Goal: Information Seeking & Learning: Learn about a topic

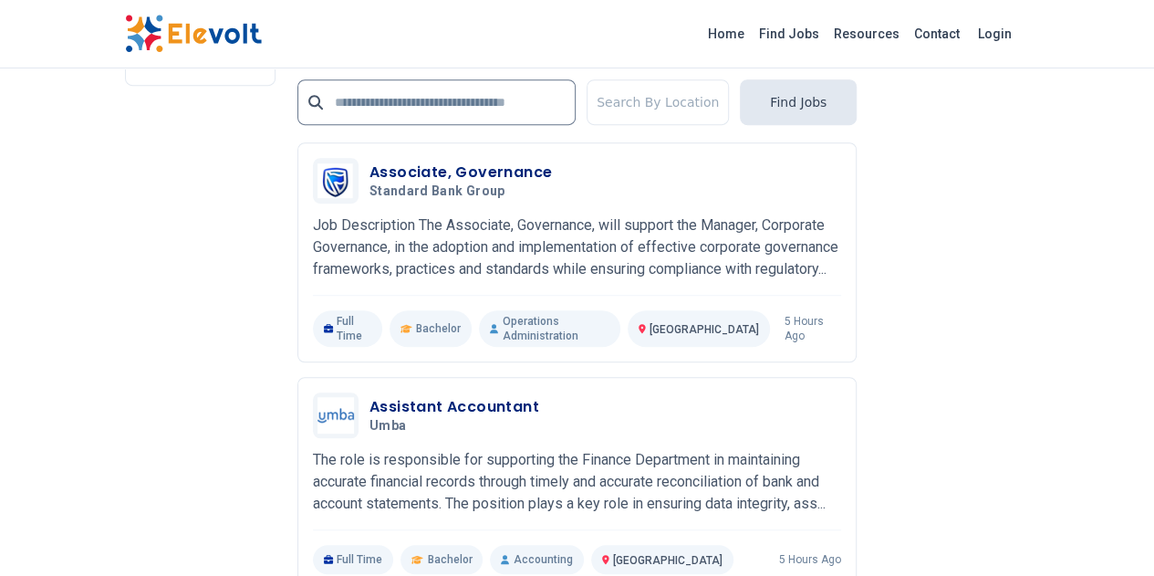
scroll to position [3918, 0]
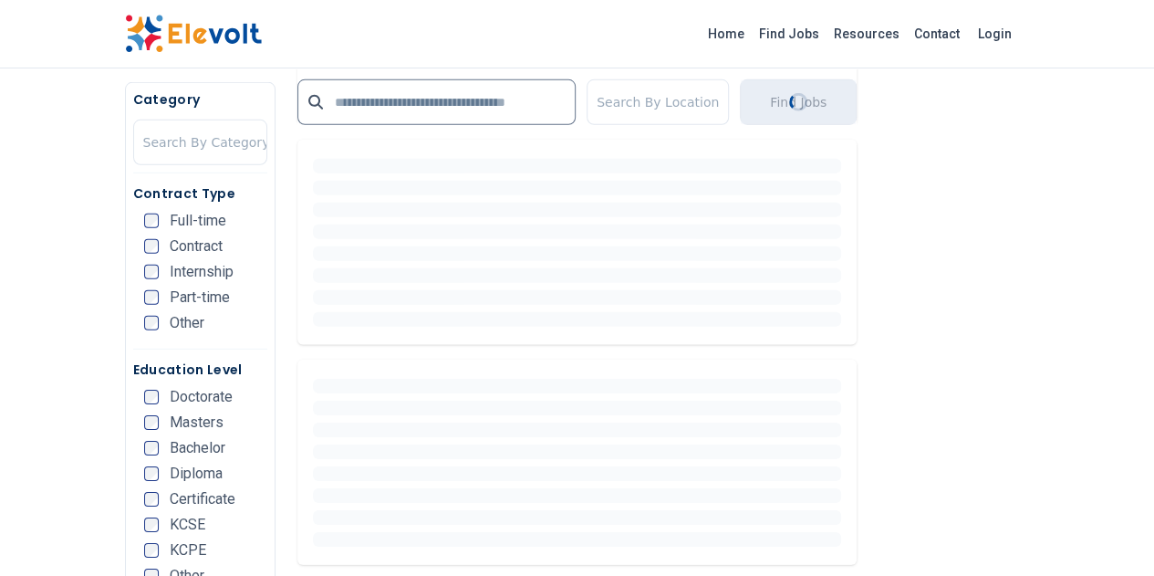
scroll to position [1657, 0]
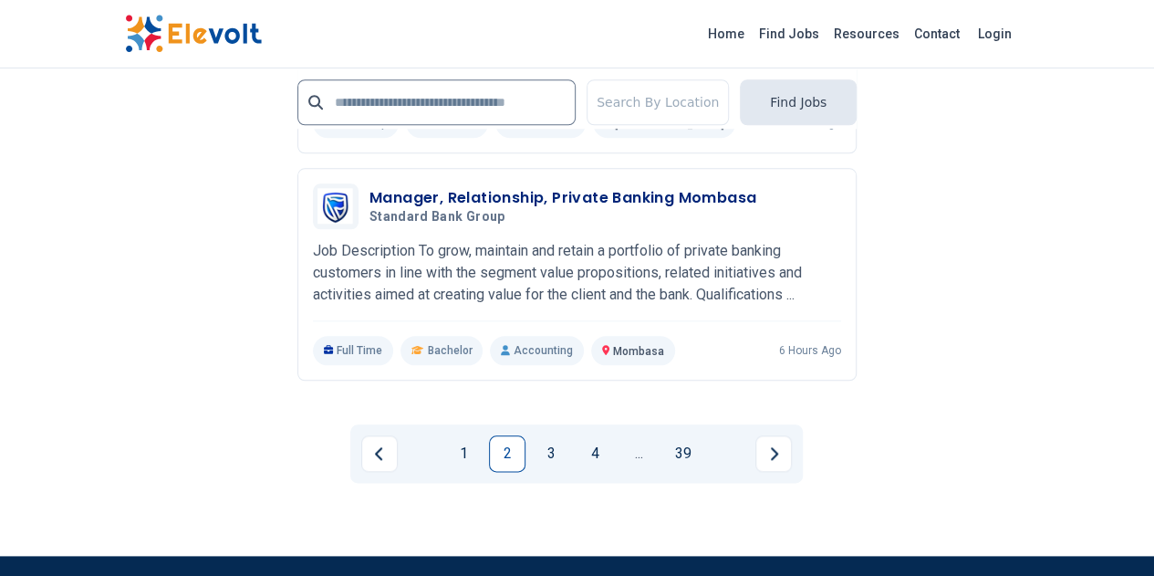
scroll to position [4290, 0]
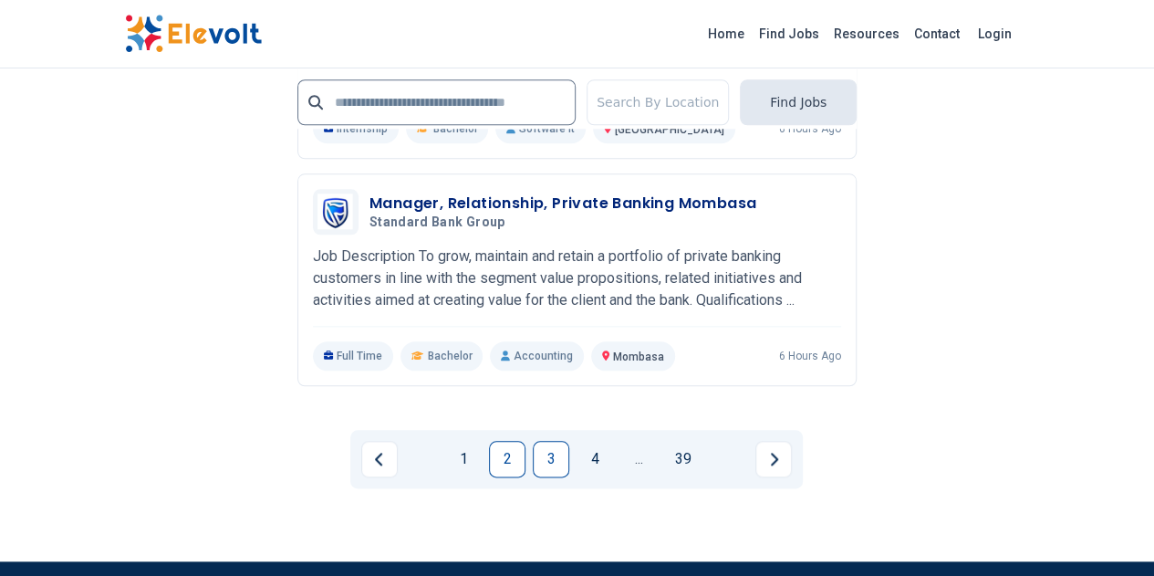
click at [554, 441] on link "3" at bounding box center [551, 459] width 36 height 36
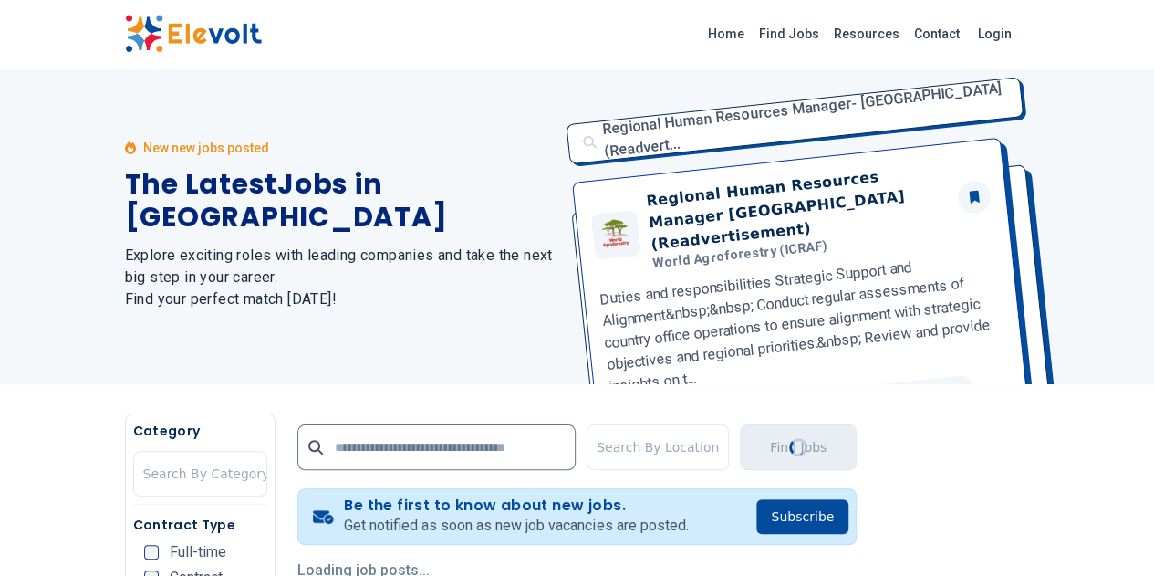
scroll to position [0, 0]
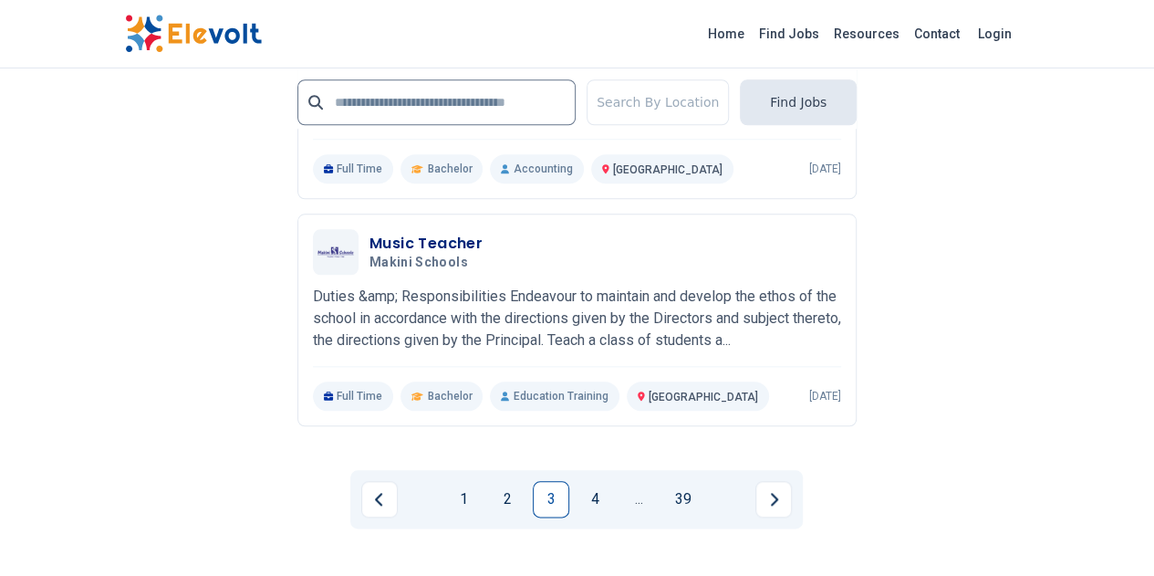
scroll to position [4260, 0]
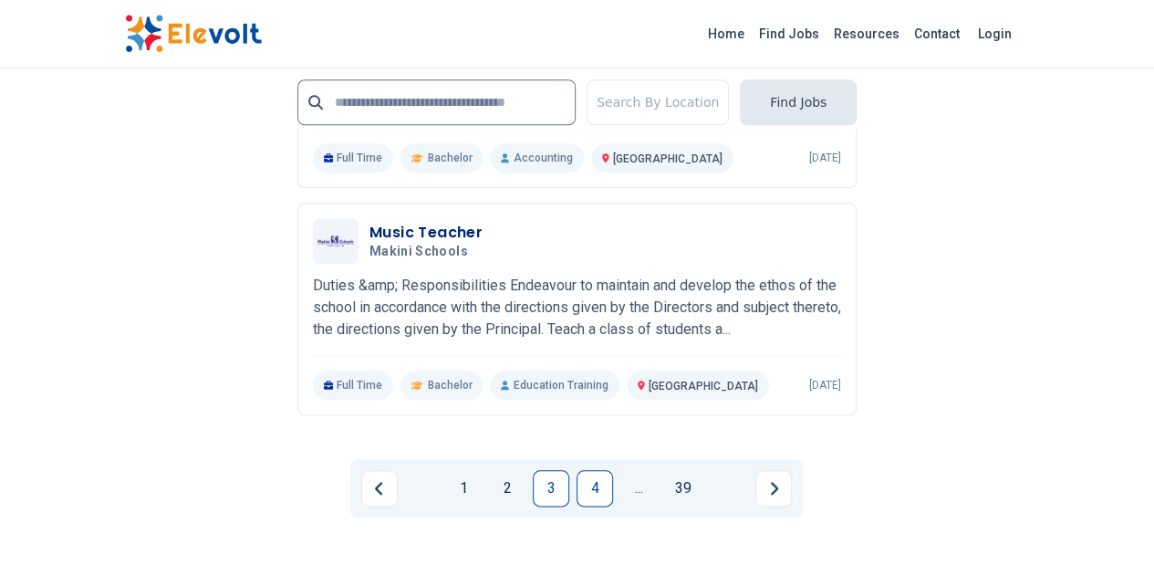
click at [595, 470] on link "4" at bounding box center [595, 488] width 36 height 36
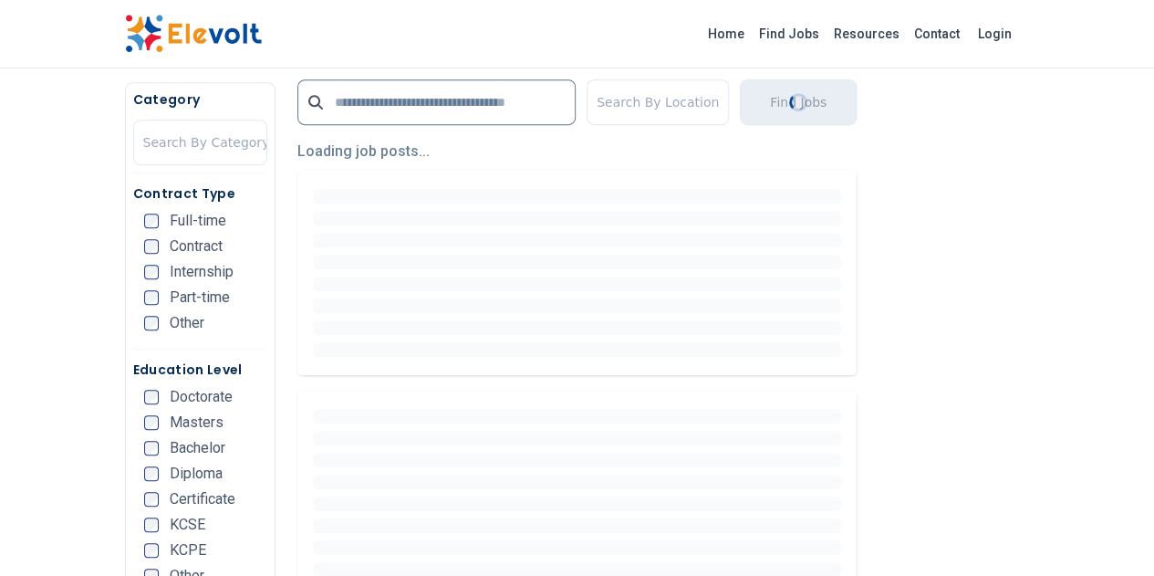
scroll to position [0, 0]
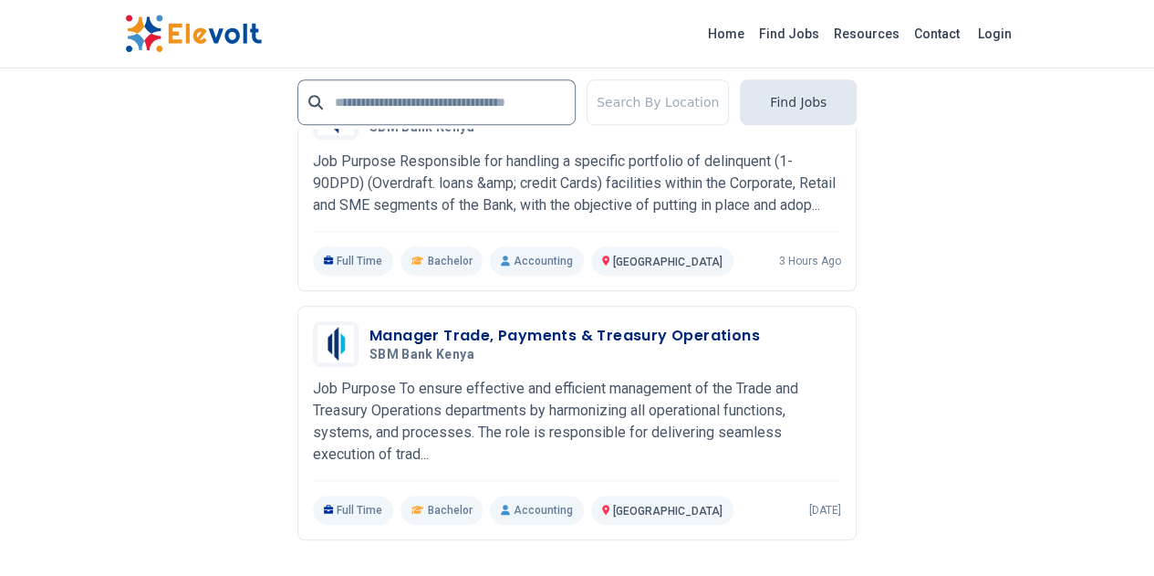
scroll to position [4014, 0]
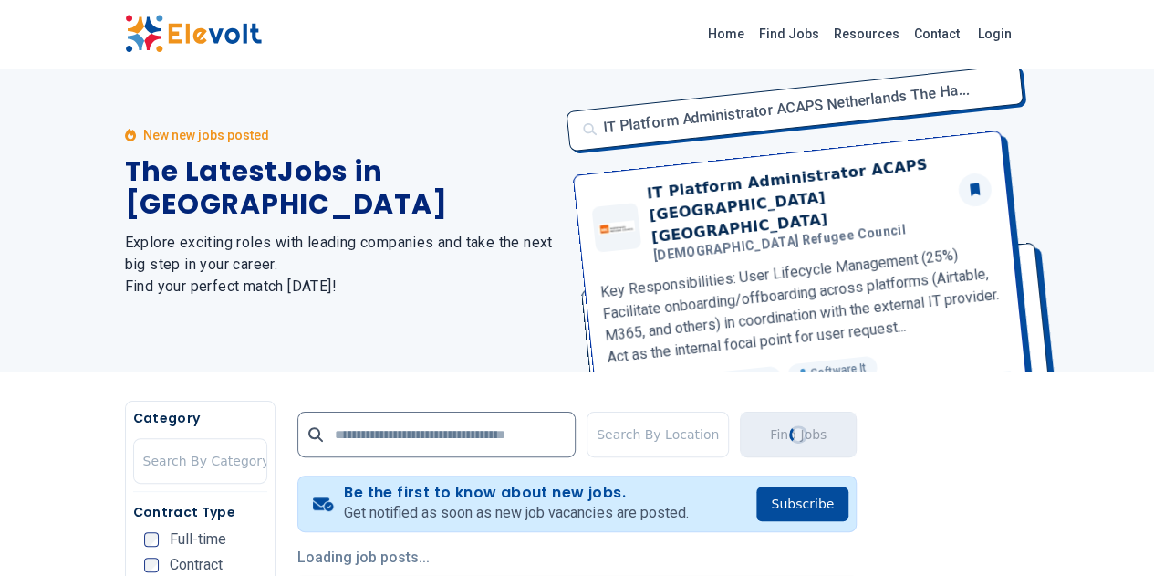
scroll to position [0, 0]
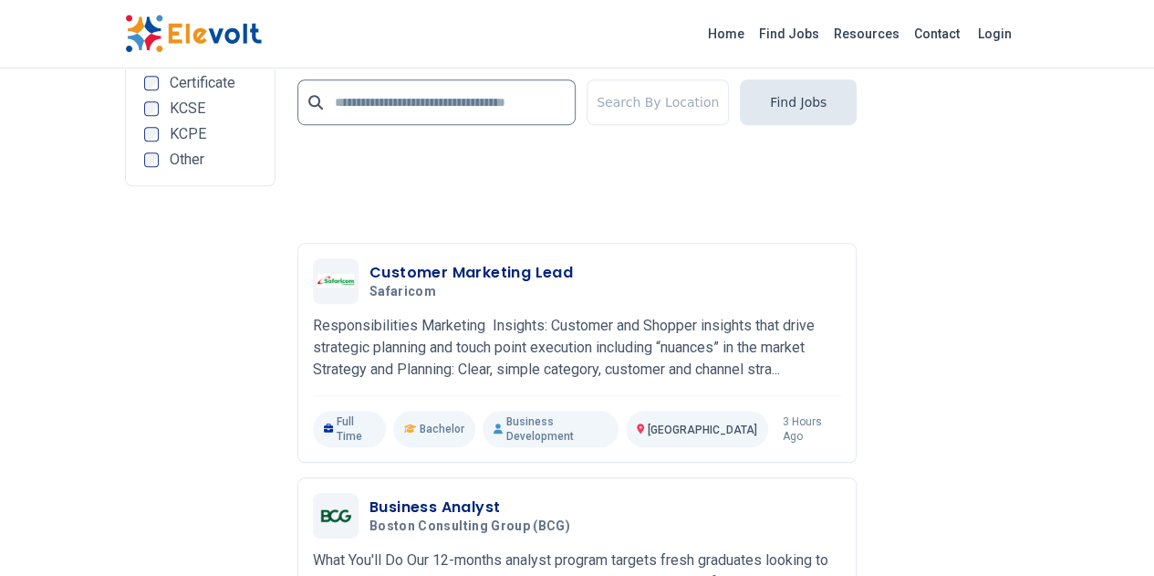
scroll to position [4166, 0]
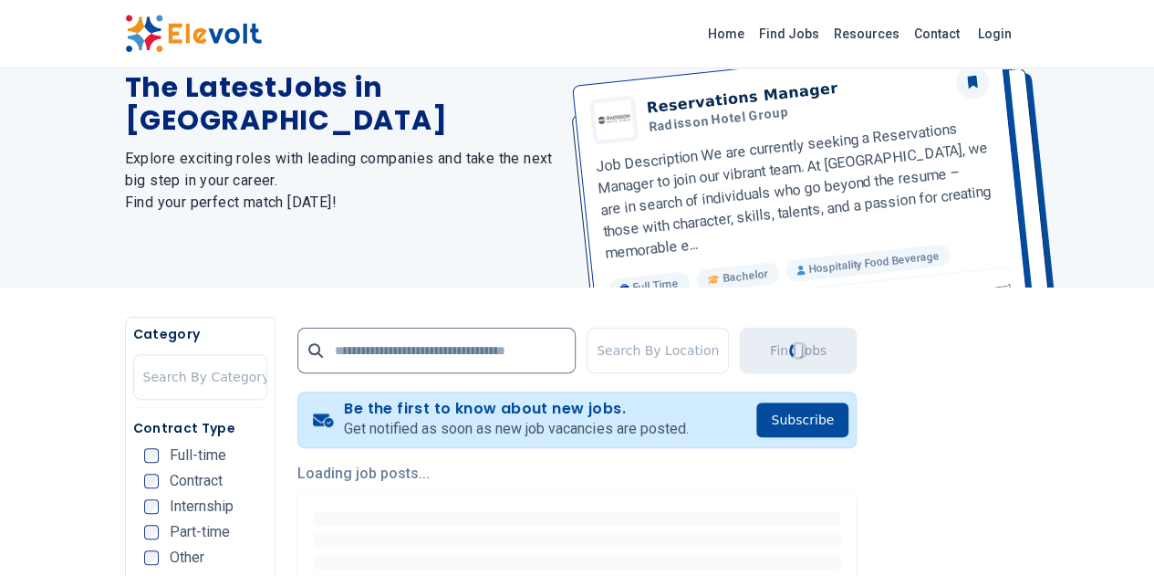
scroll to position [0, 0]
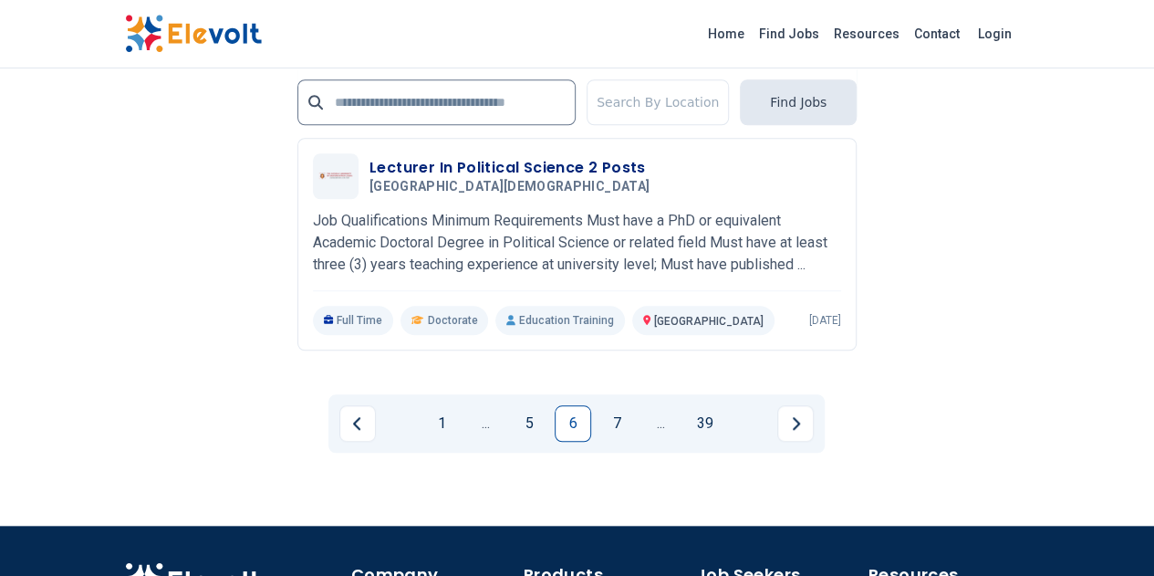
scroll to position [4144, 0]
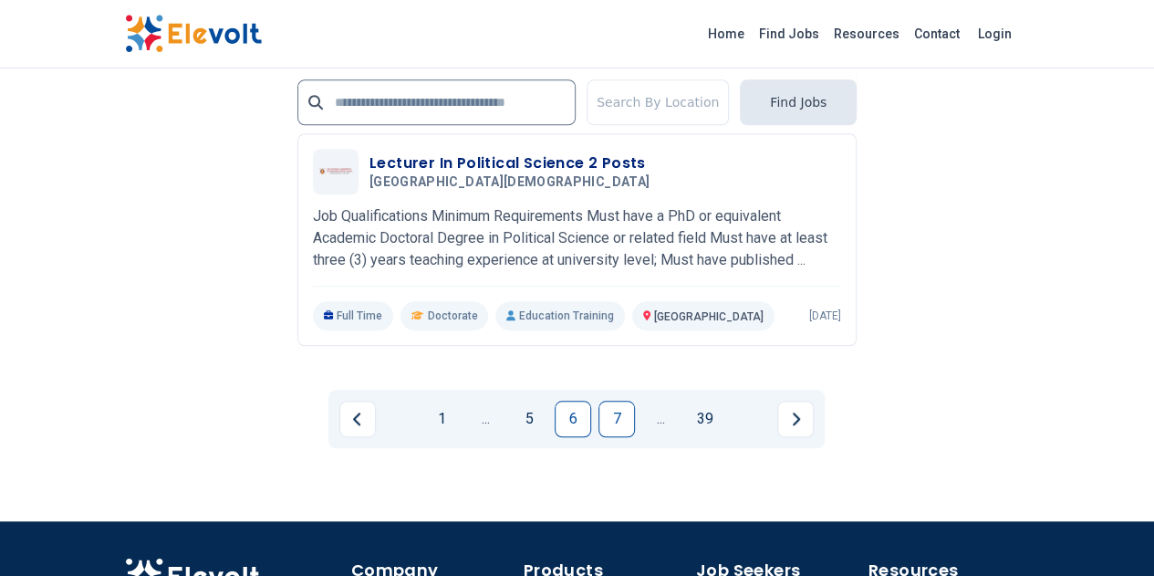
click at [616, 401] on link "7" at bounding box center [617, 419] width 36 height 36
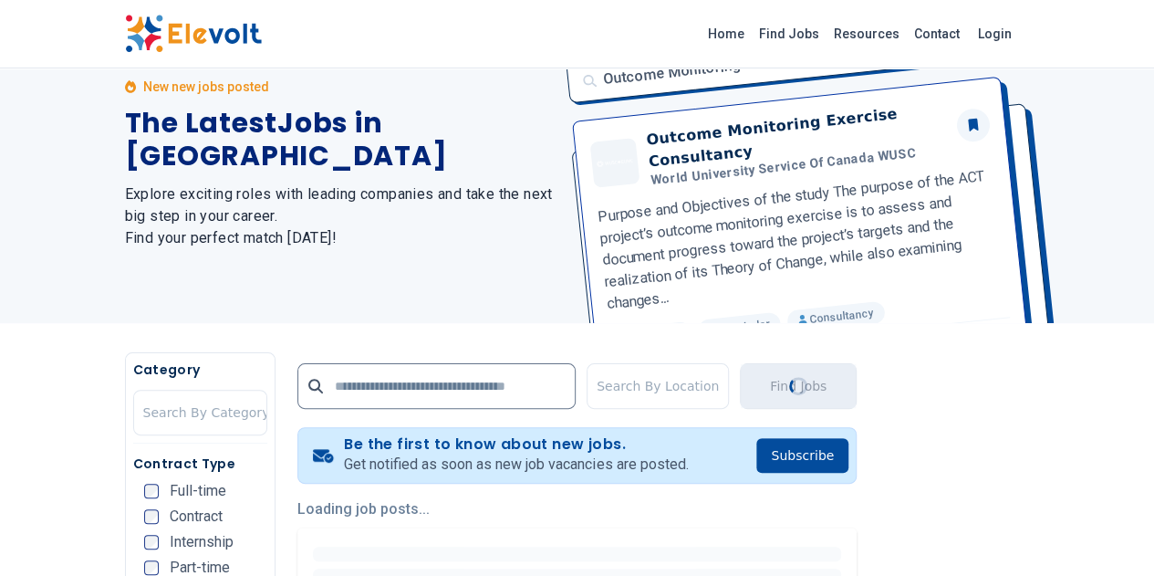
scroll to position [0, 0]
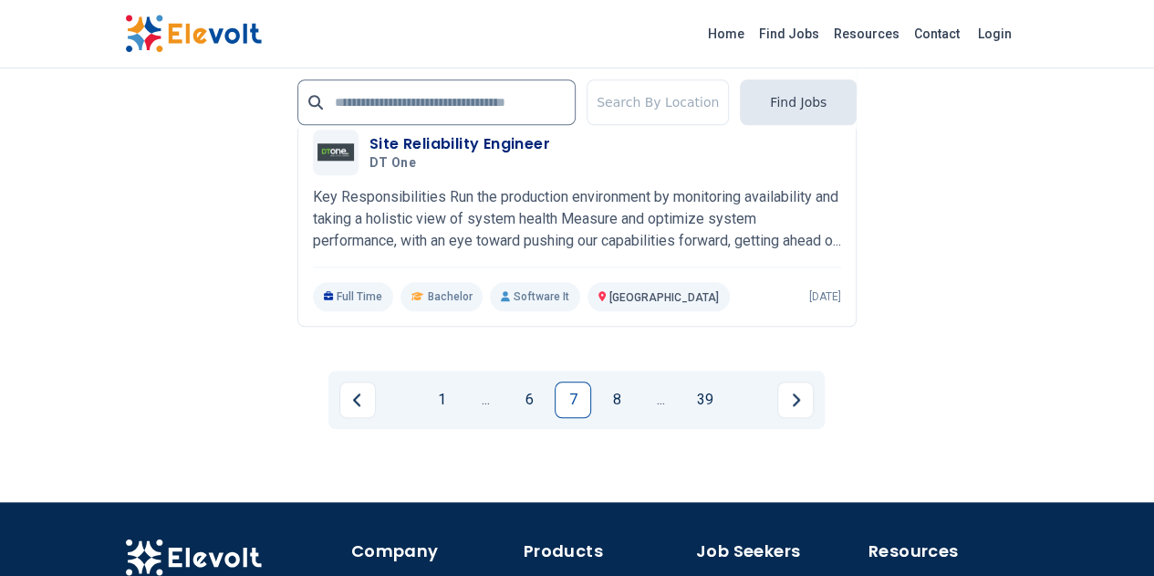
scroll to position [4313, 0]
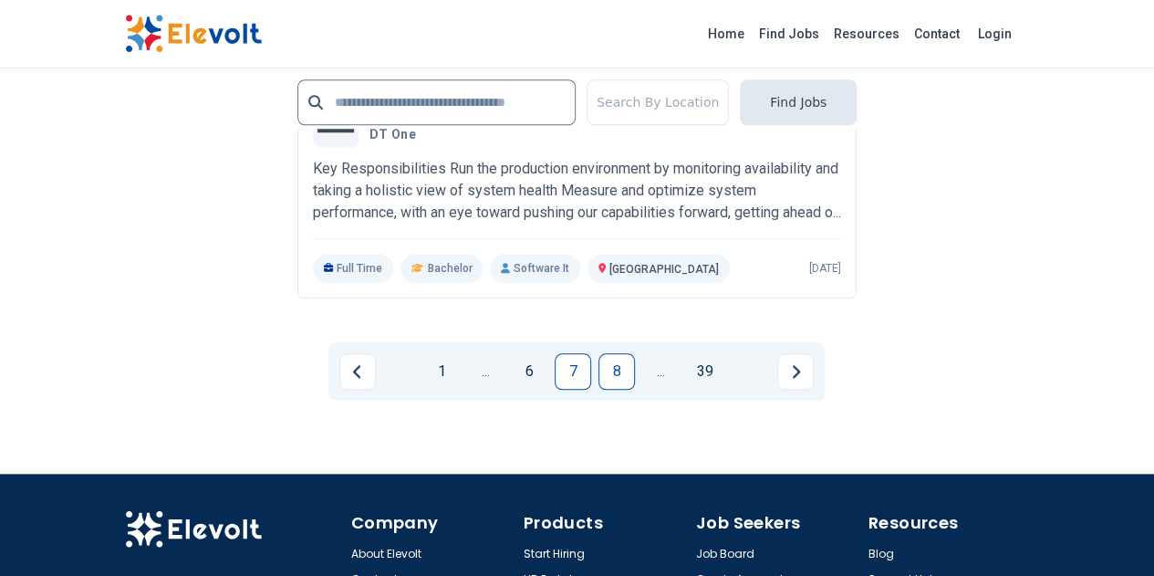
click at [617, 353] on link "8" at bounding box center [617, 371] width 36 height 36
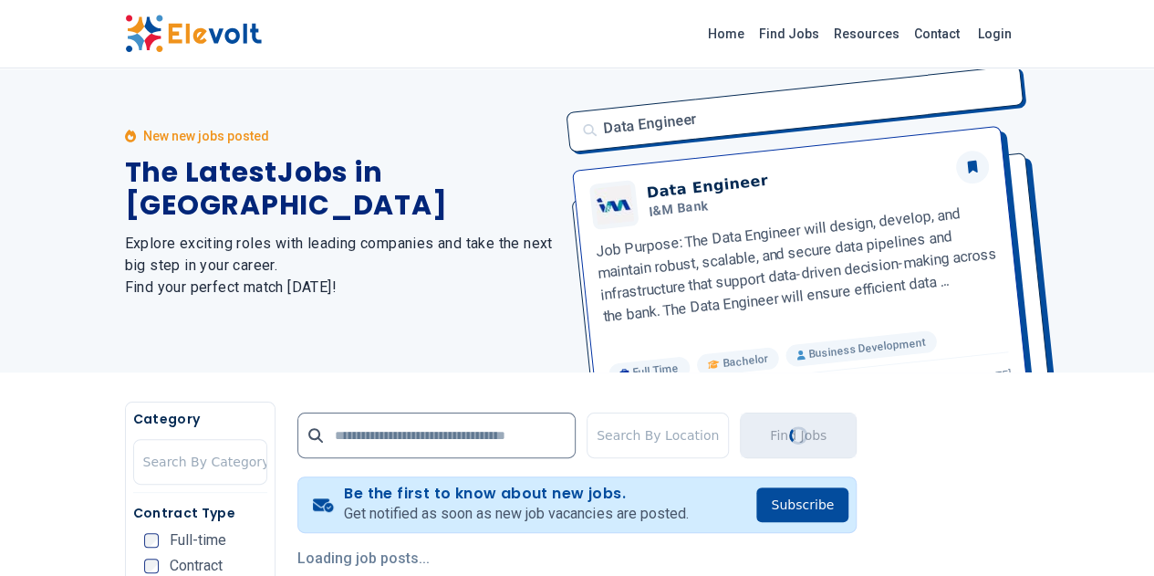
scroll to position [0, 0]
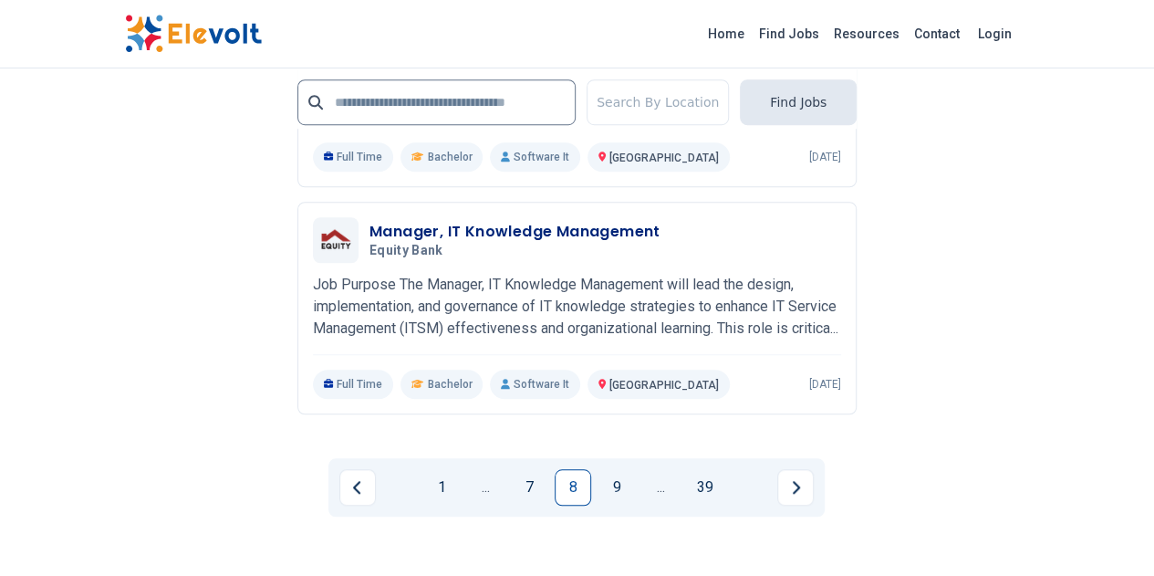
scroll to position [4077, 0]
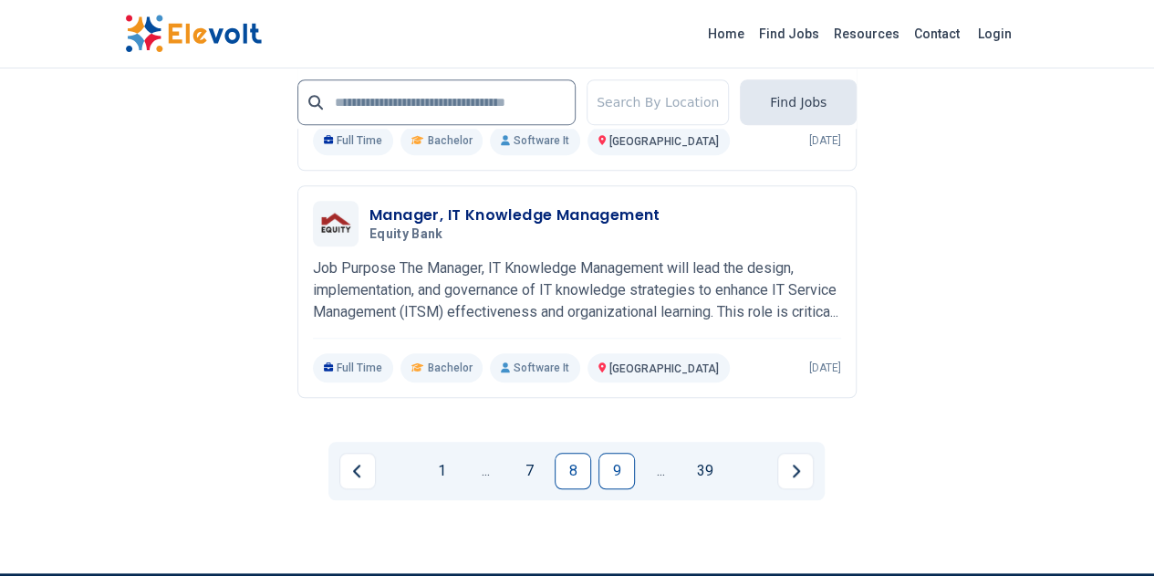
click at [620, 453] on link "9" at bounding box center [617, 471] width 36 height 36
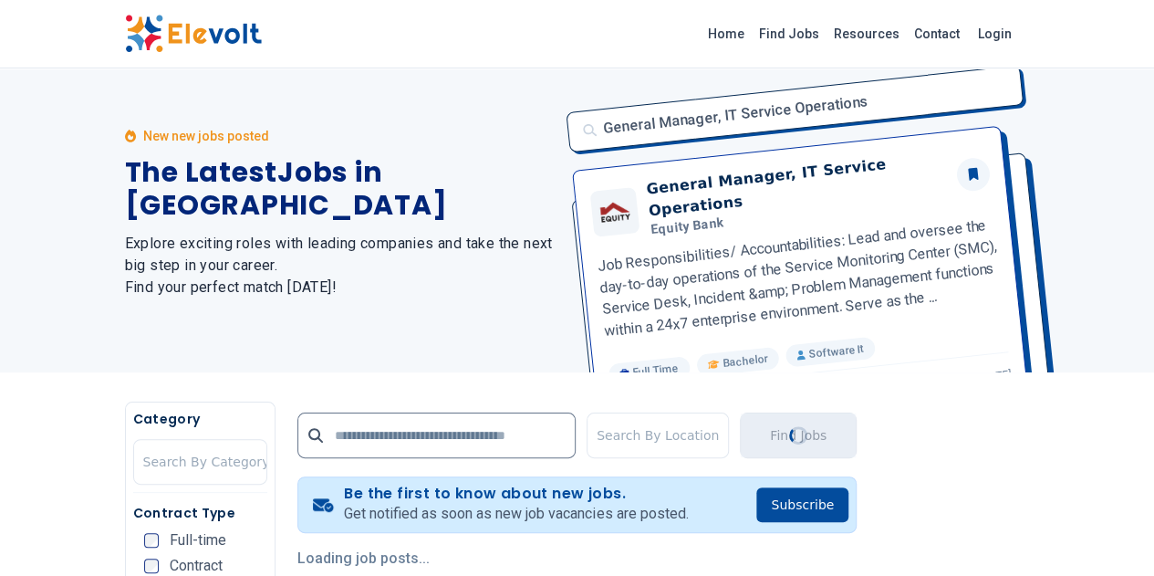
scroll to position [0, 0]
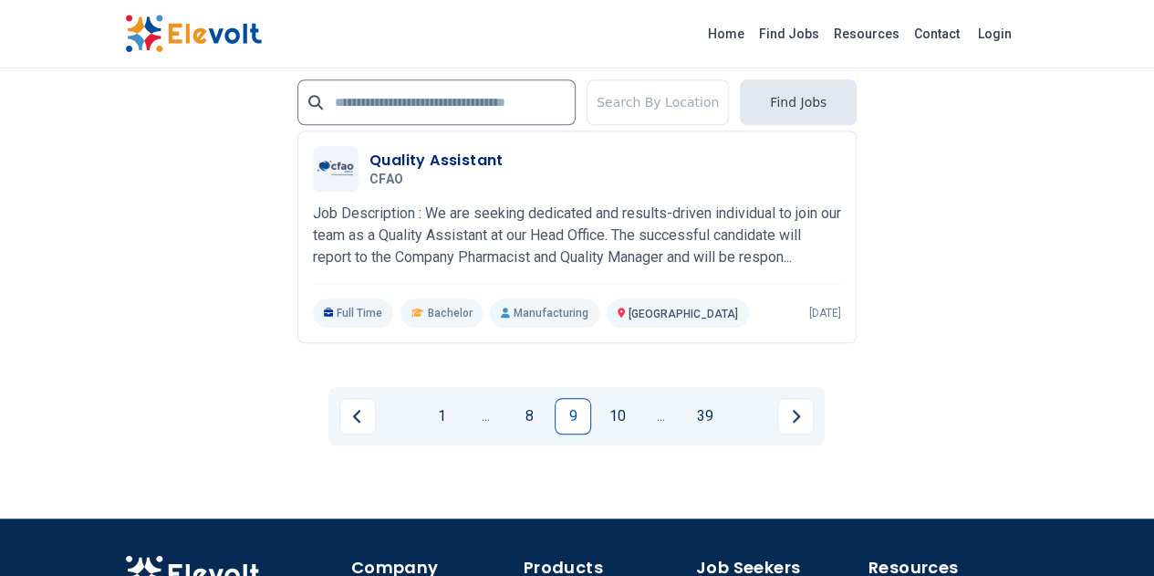
scroll to position [4150, 0]
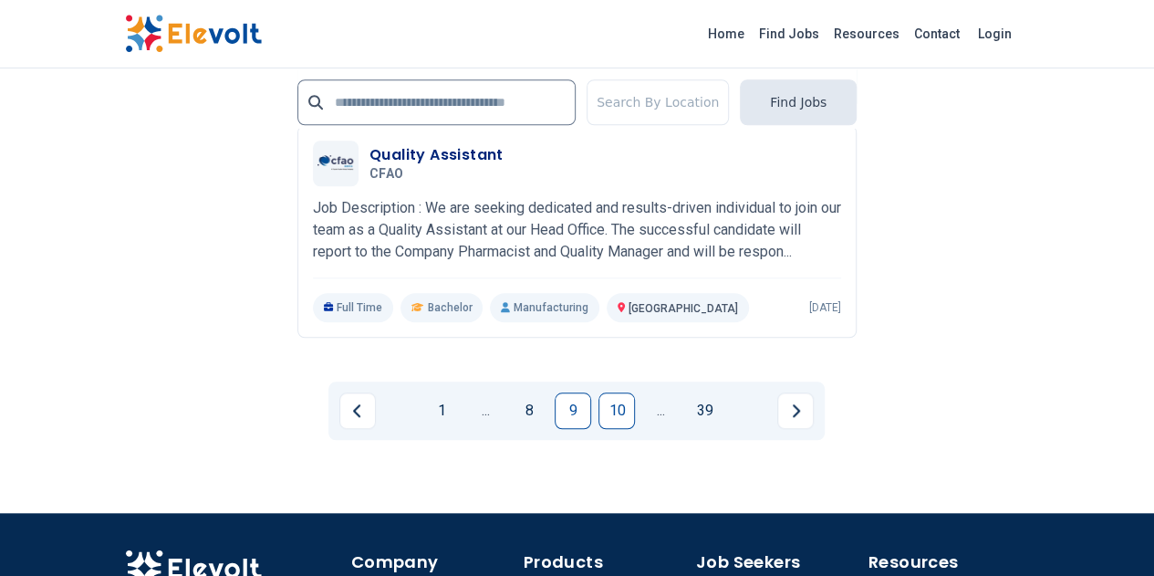
click at [619, 392] on link "10" at bounding box center [617, 410] width 36 height 36
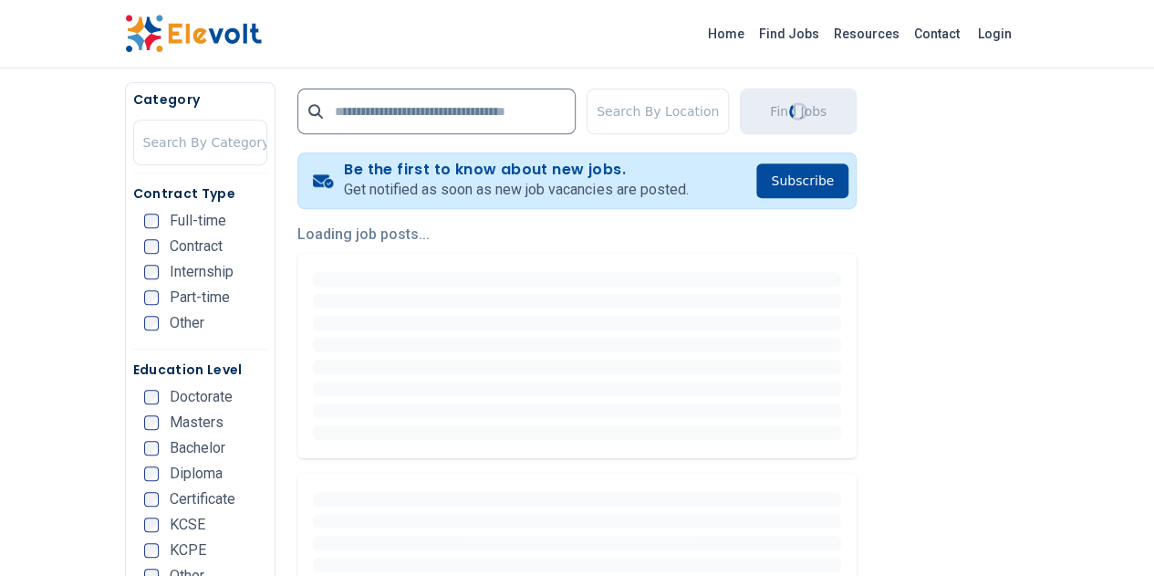
scroll to position [0, 0]
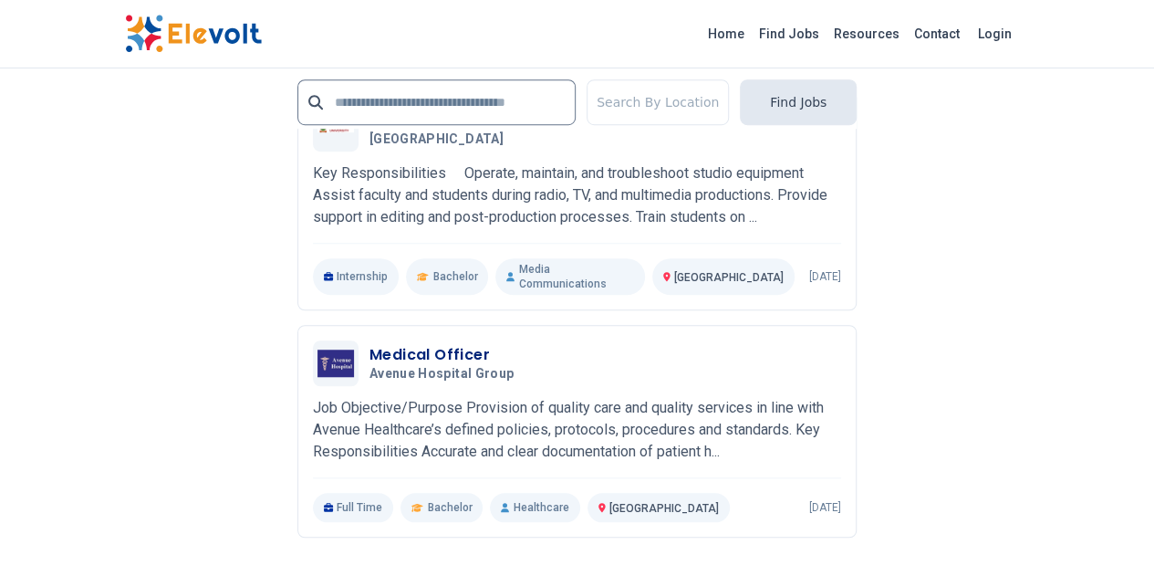
scroll to position [4033, 0]
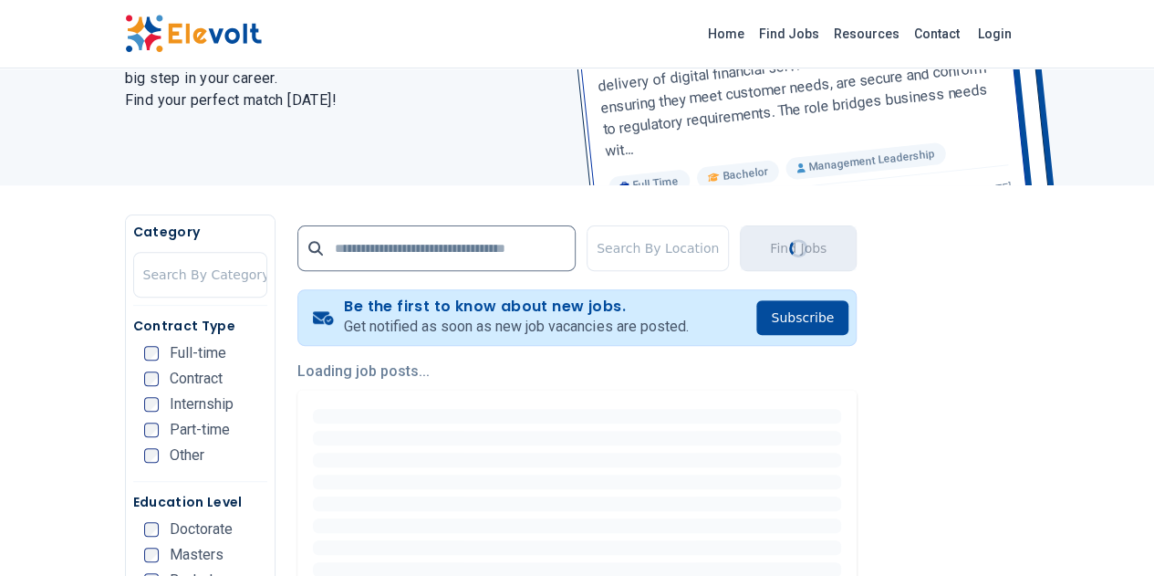
scroll to position [0, 0]
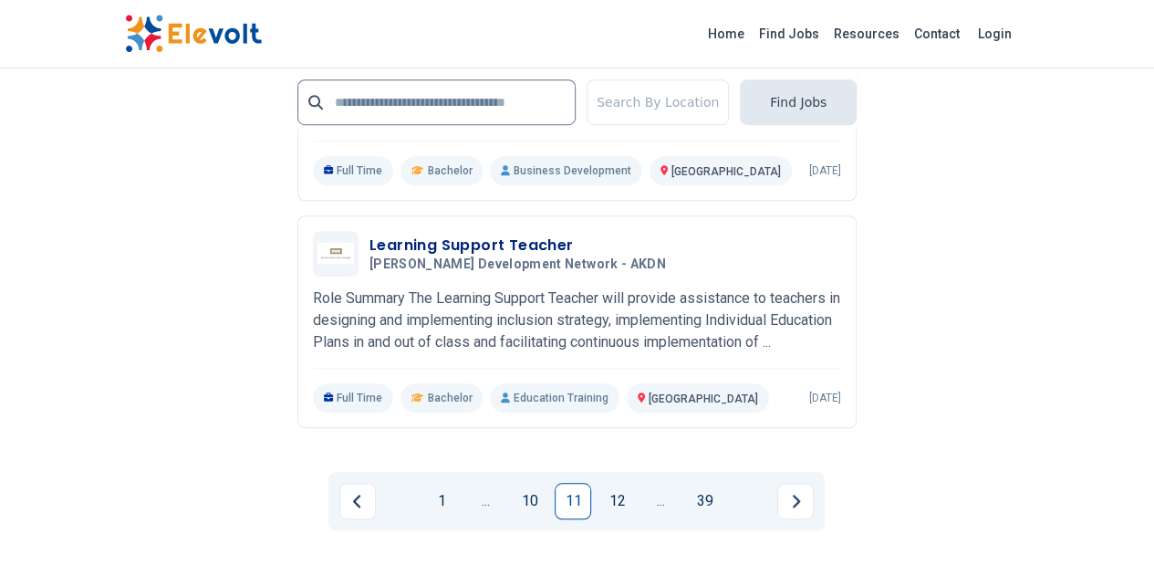
scroll to position [4079, 0]
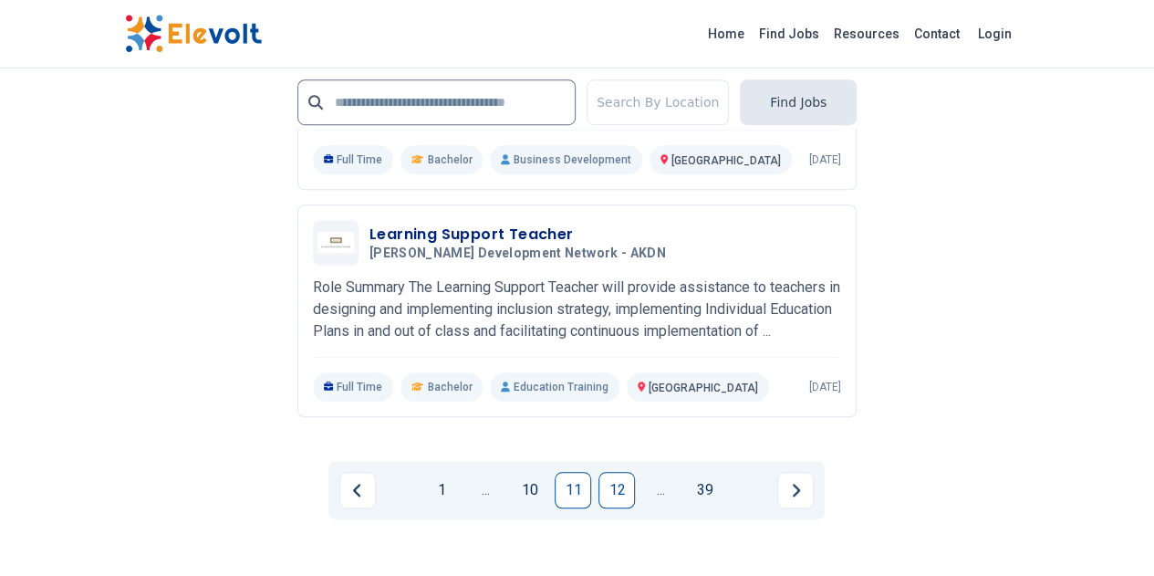
click at [622, 472] on link "12" at bounding box center [617, 490] width 36 height 36
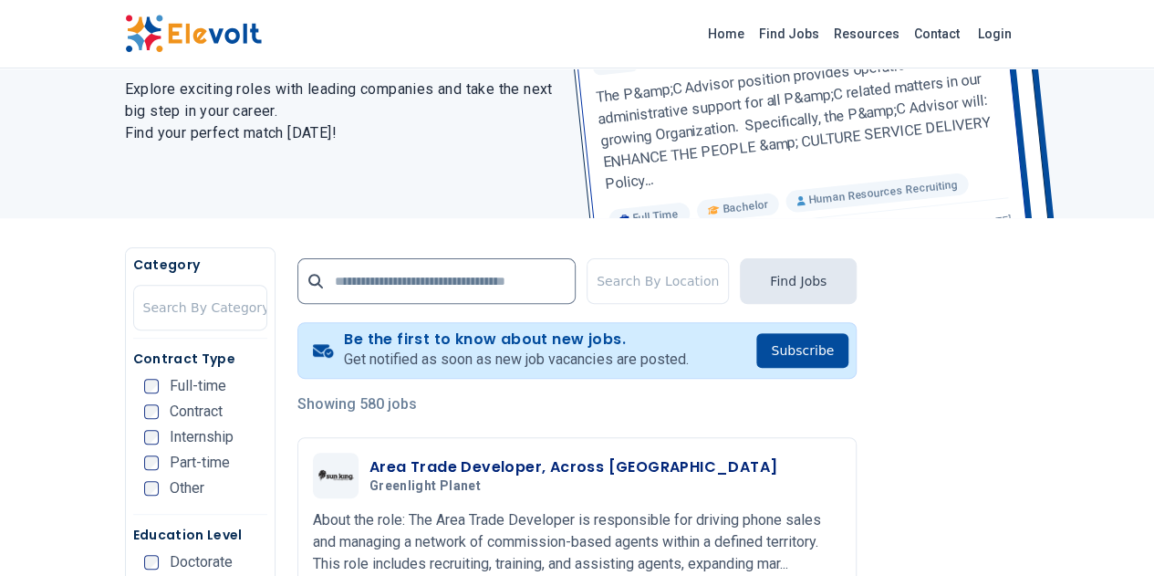
scroll to position [252, 0]
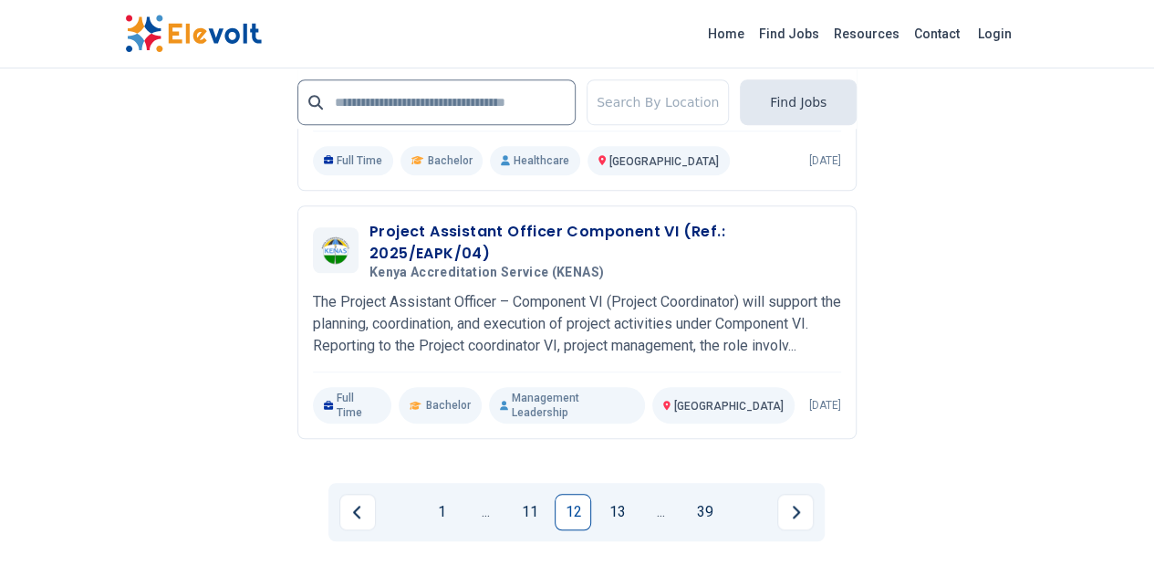
scroll to position [4097, 0]
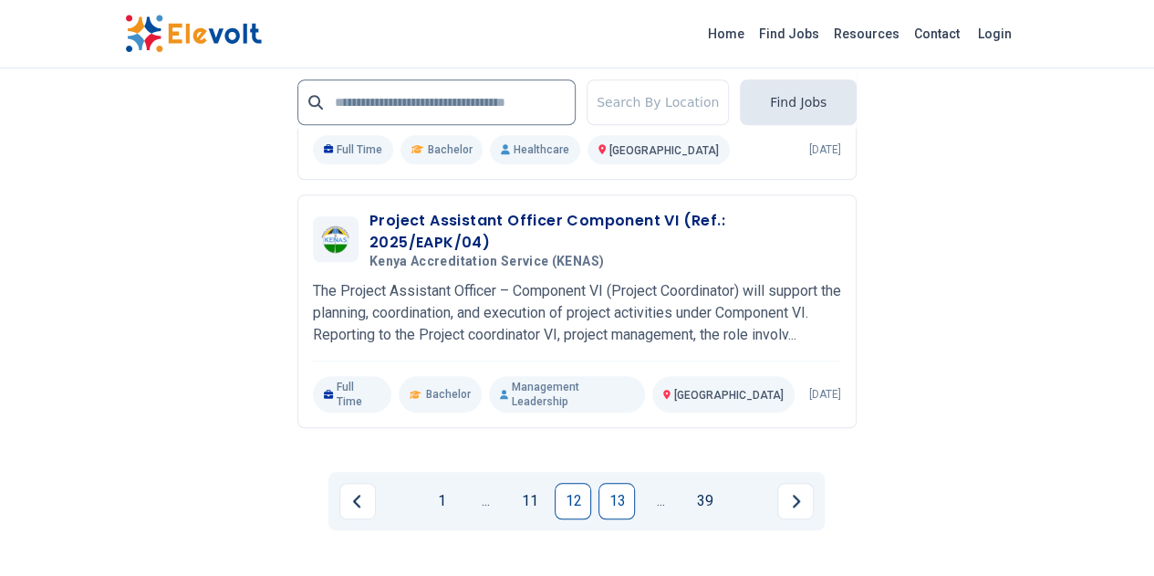
click at [621, 483] on link "13" at bounding box center [617, 501] width 36 height 36
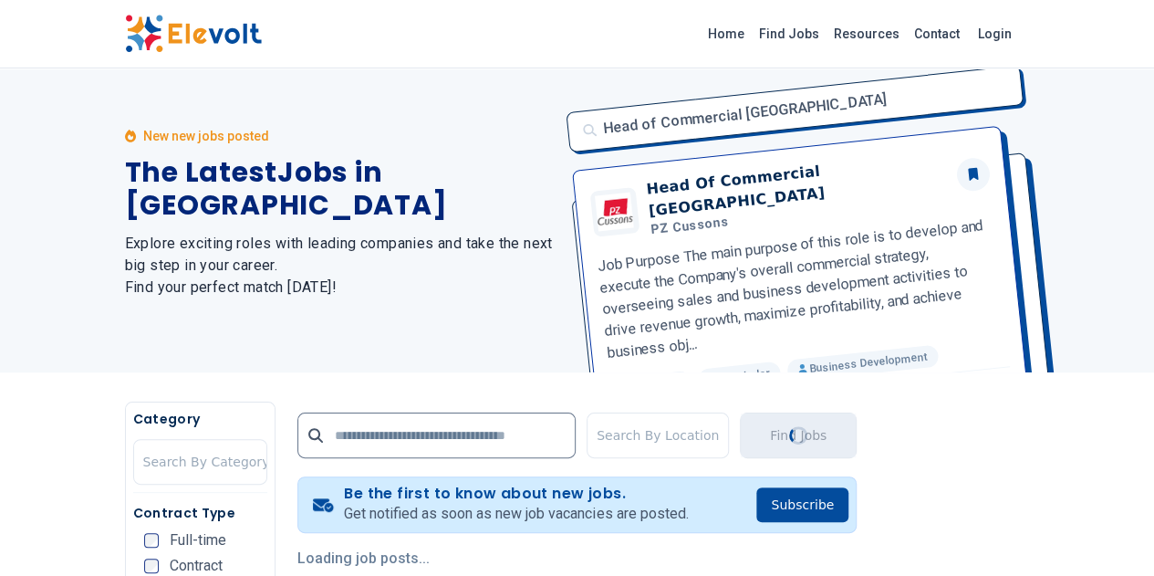
scroll to position [0, 0]
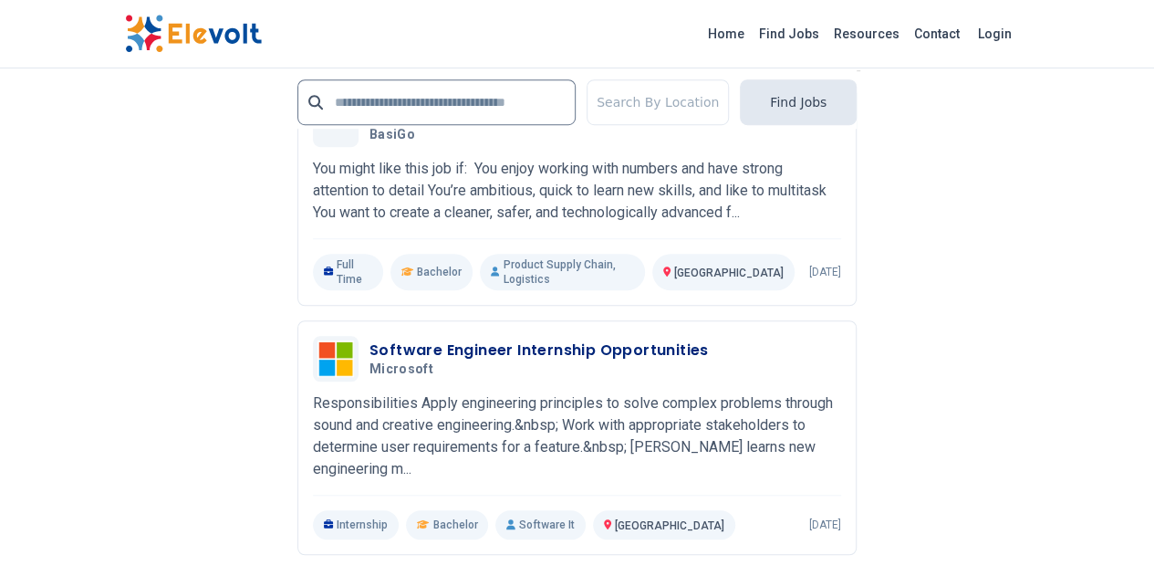
scroll to position [4130, 0]
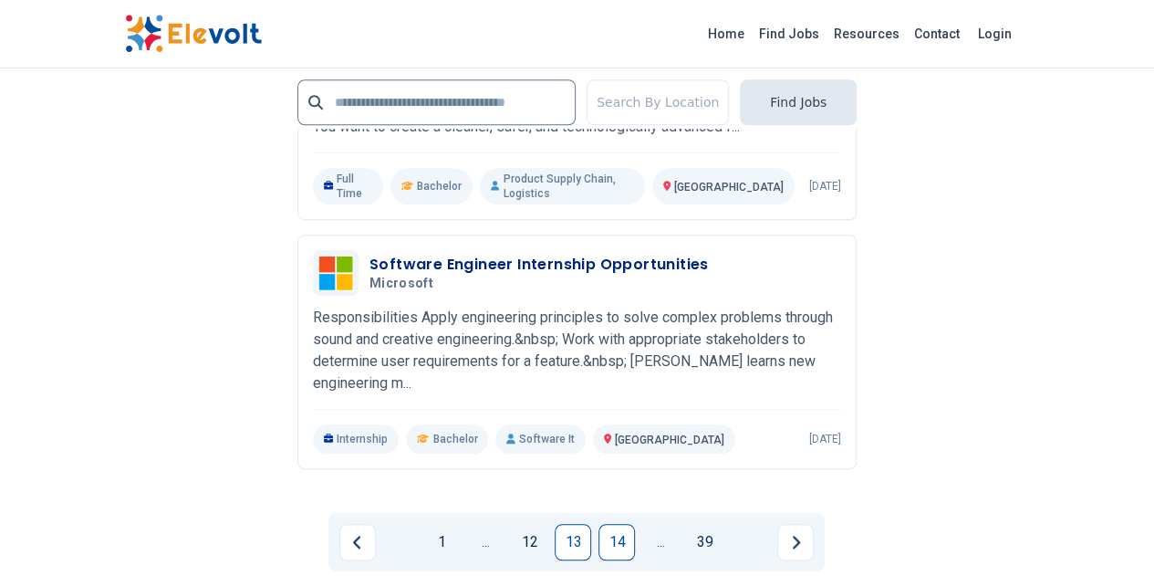
click at [613, 524] on link "14" at bounding box center [617, 542] width 36 height 36
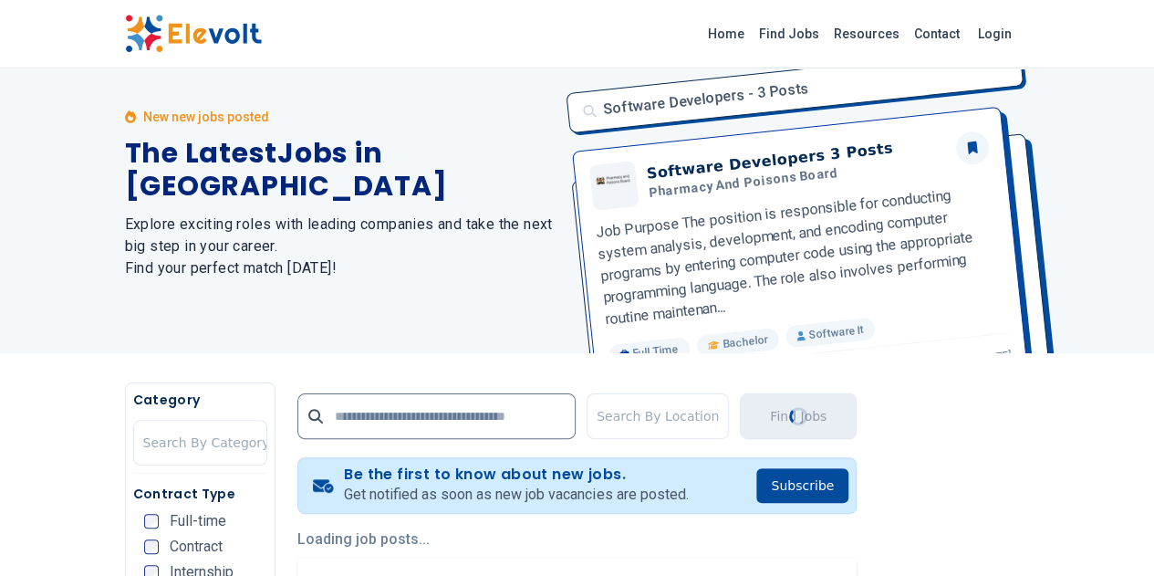
scroll to position [0, 0]
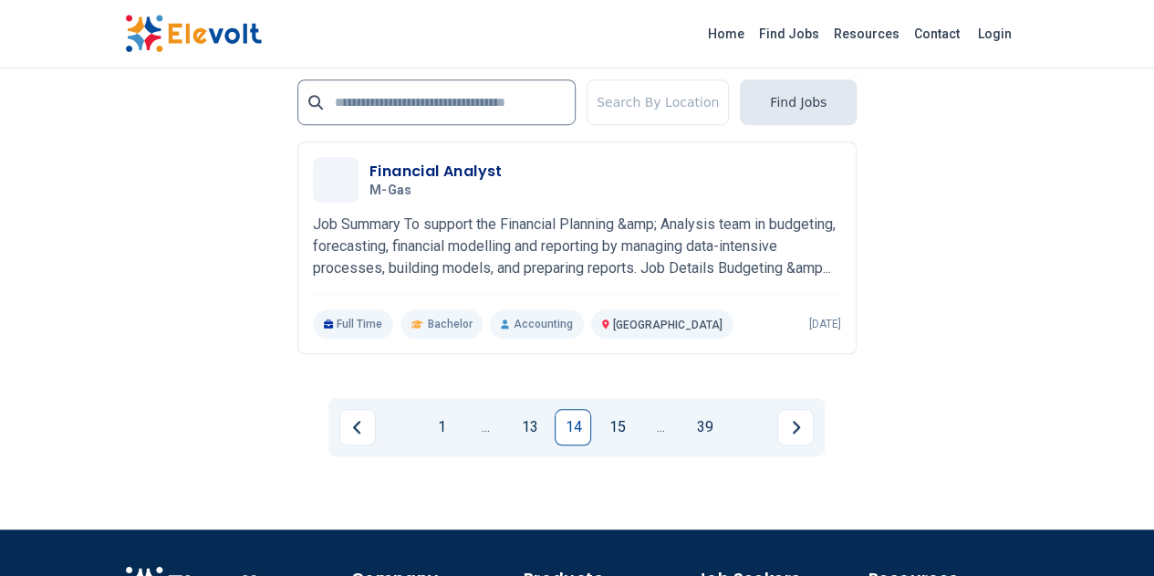
scroll to position [4206, 0]
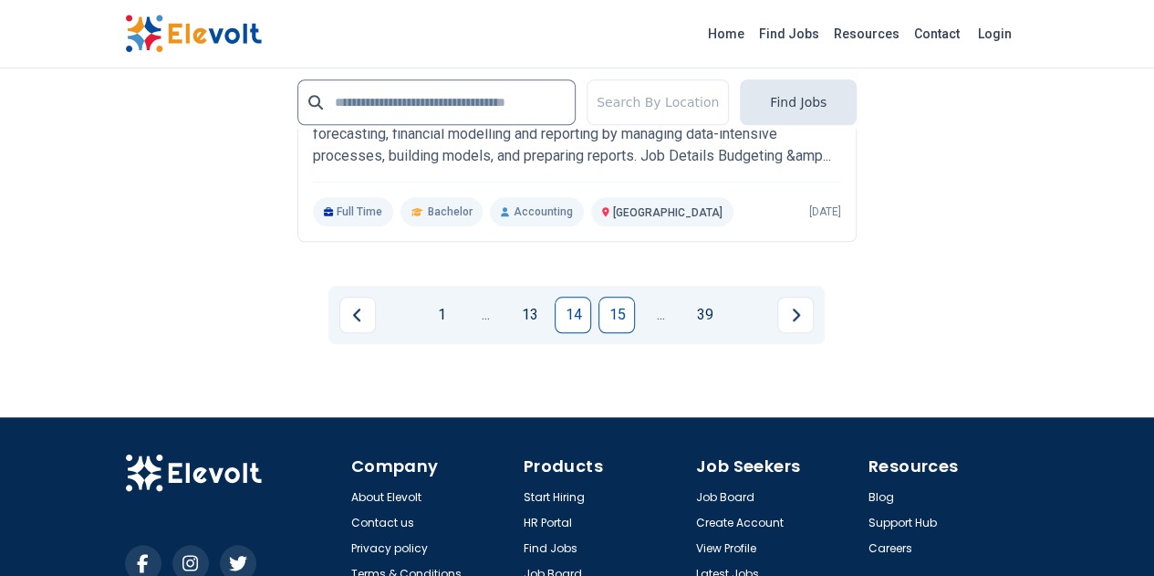
click at [614, 297] on link "15" at bounding box center [617, 315] width 36 height 36
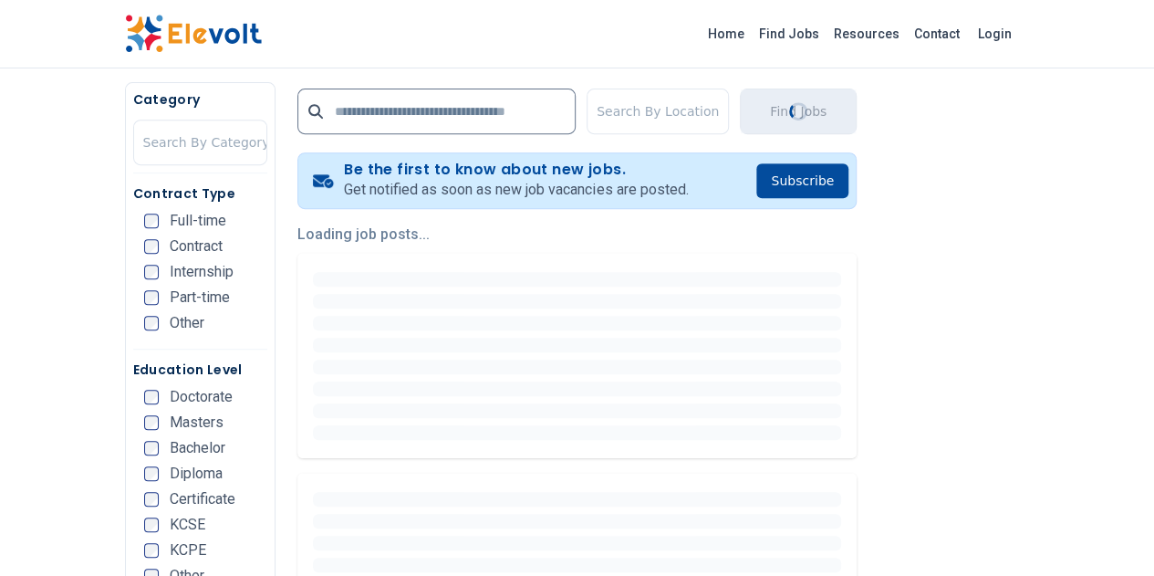
scroll to position [0, 0]
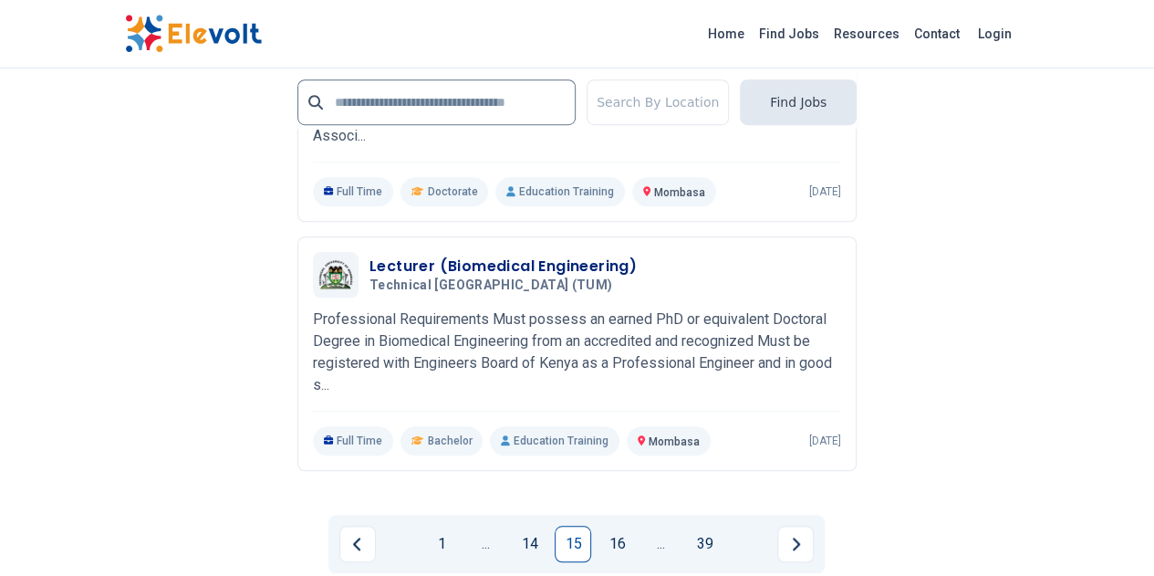
scroll to position [4207, 0]
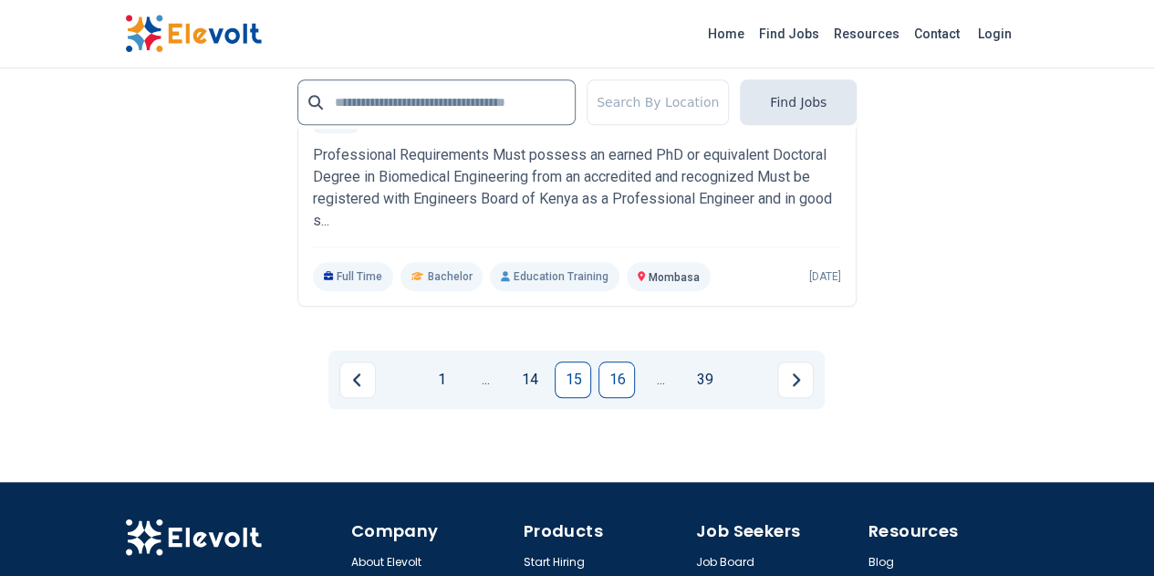
click at [616, 361] on link "16" at bounding box center [617, 379] width 36 height 36
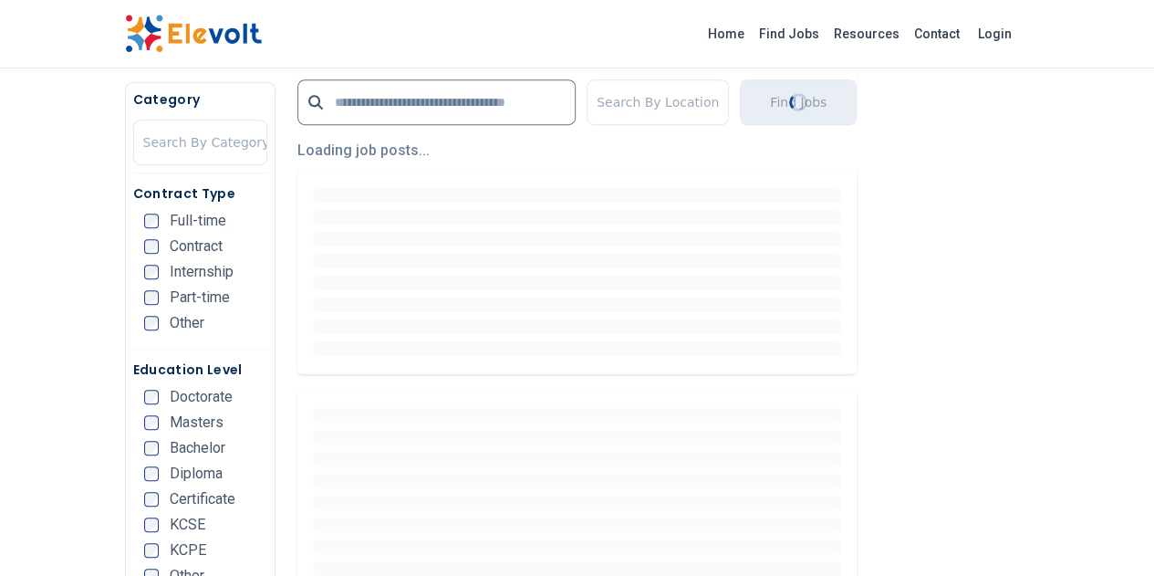
scroll to position [0, 0]
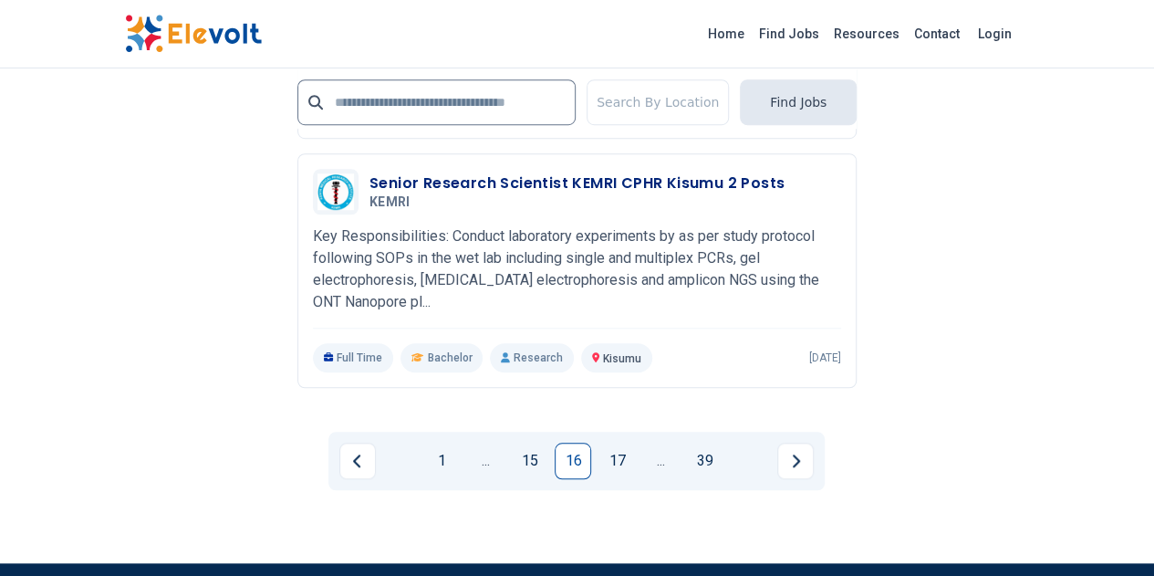
scroll to position [4085, 0]
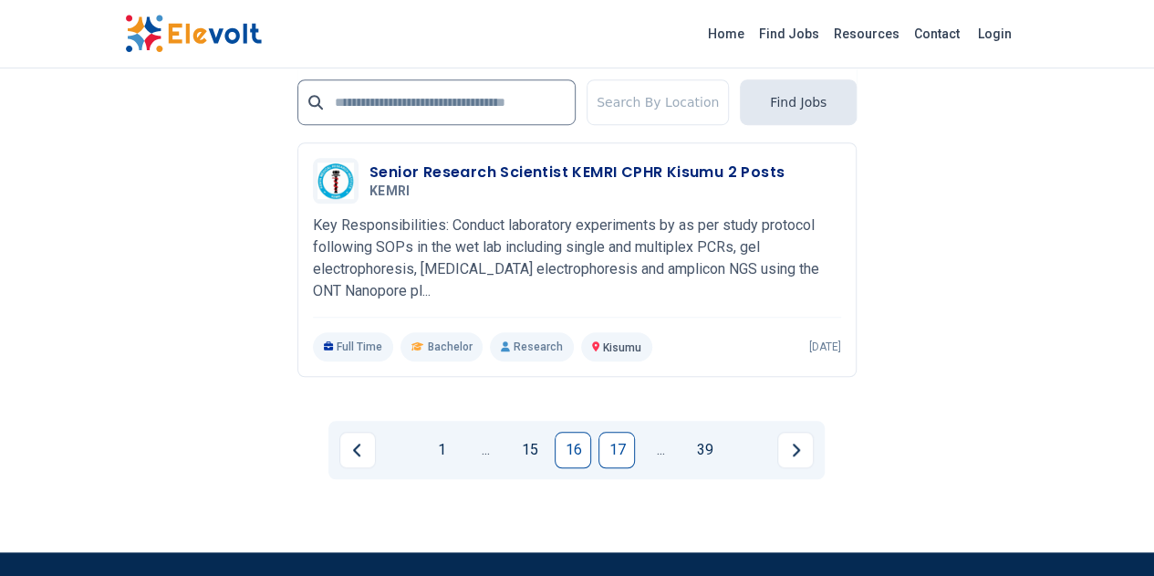
click at [612, 432] on link "17" at bounding box center [617, 450] width 36 height 36
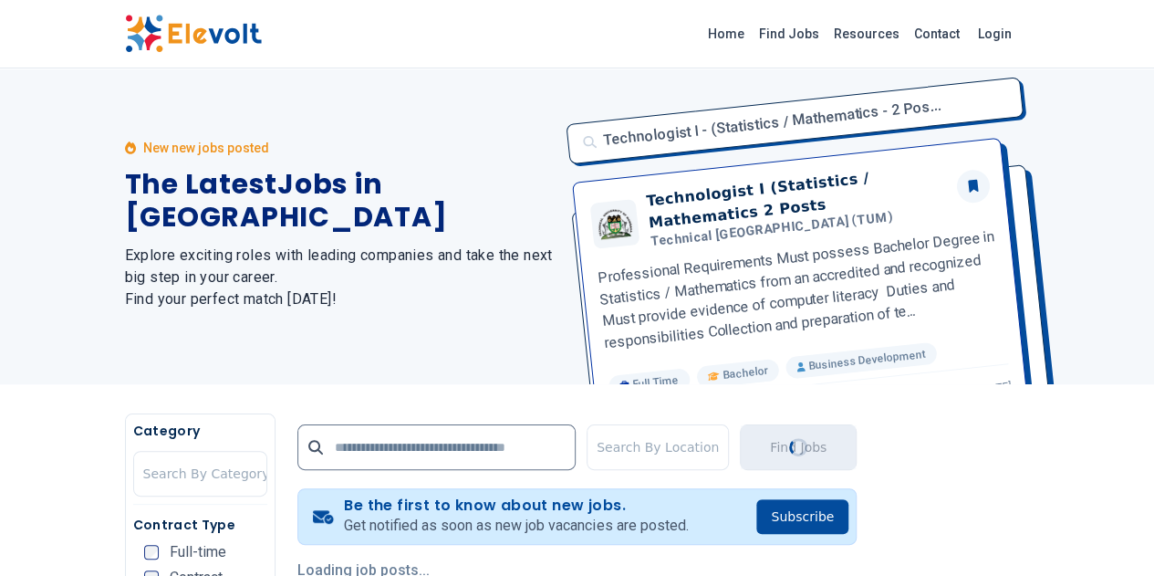
scroll to position [0, 0]
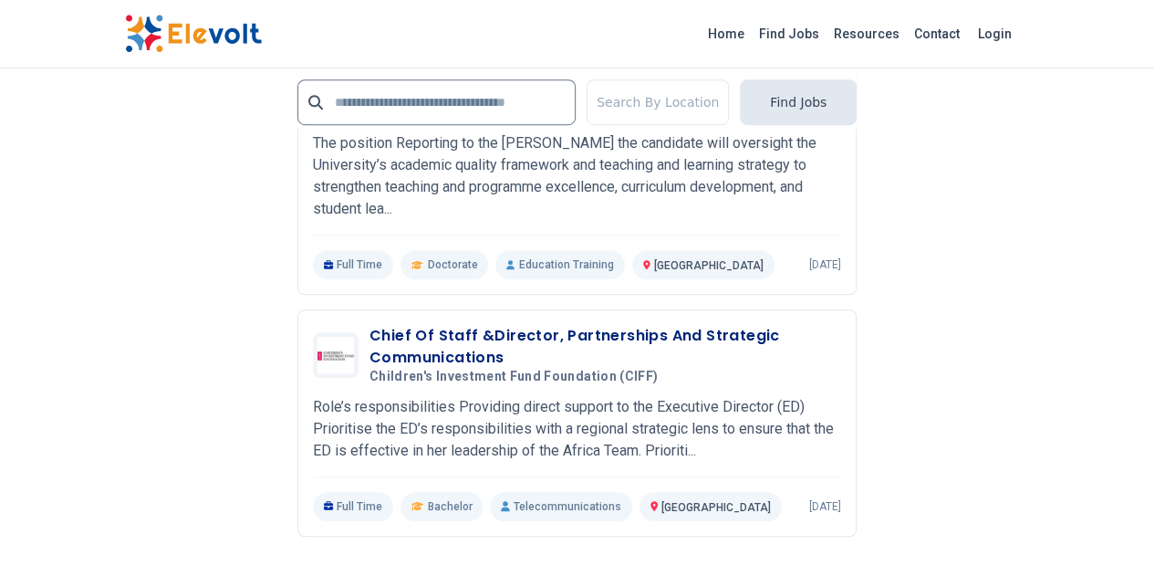
scroll to position [4040, 0]
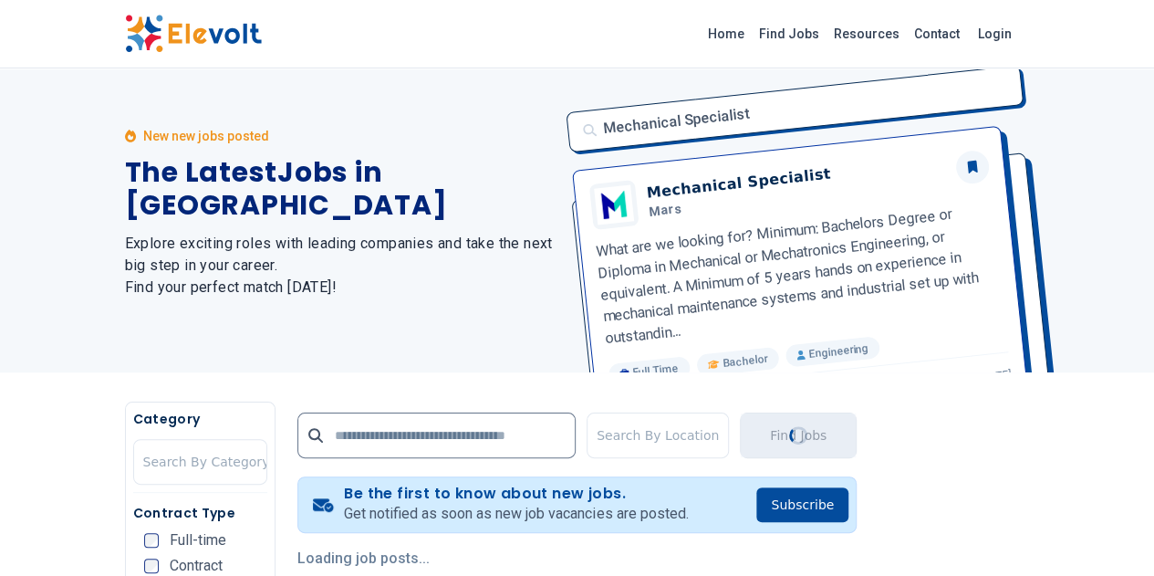
scroll to position [0, 0]
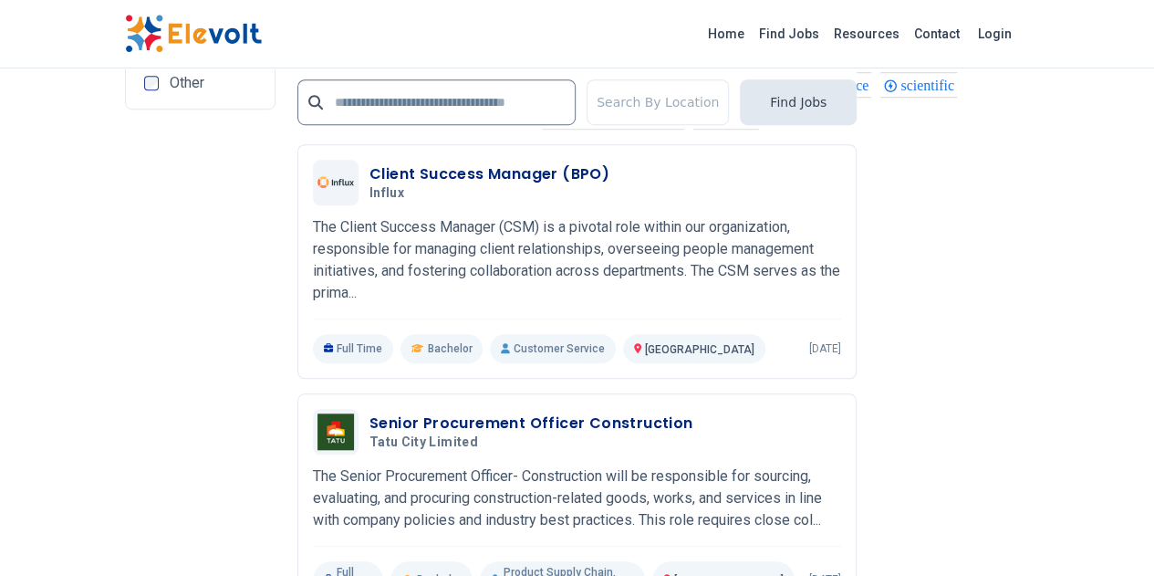
scroll to position [4084, 0]
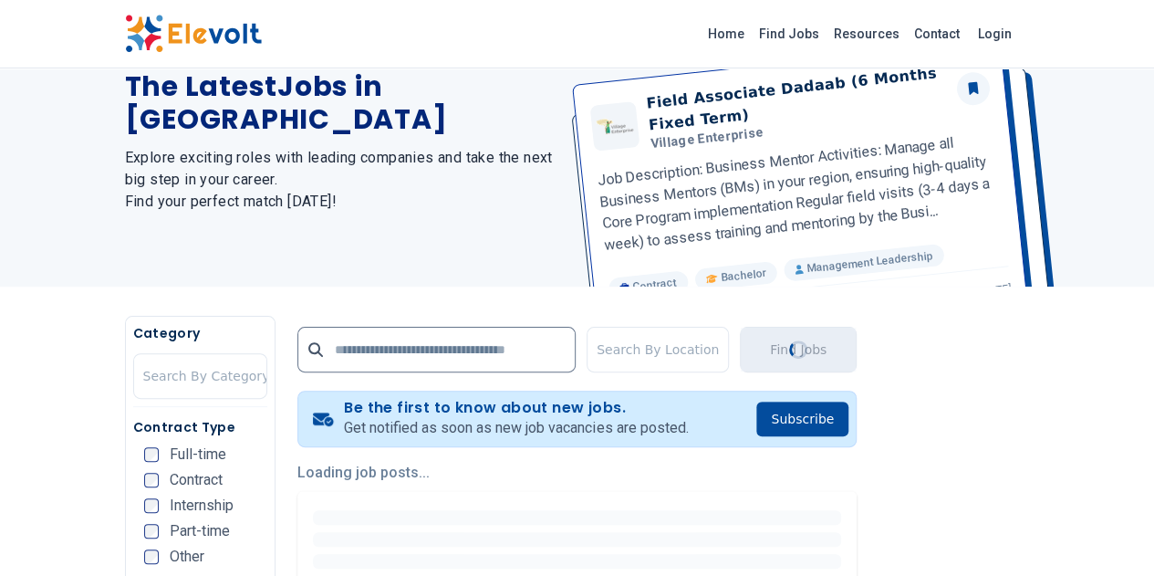
scroll to position [0, 0]
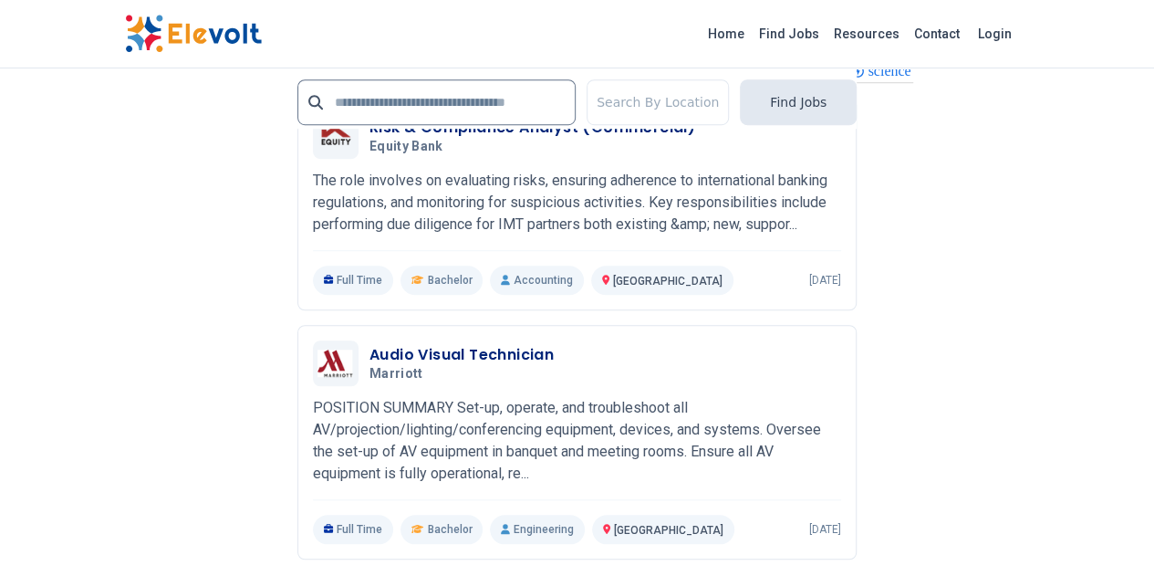
scroll to position [4068, 0]
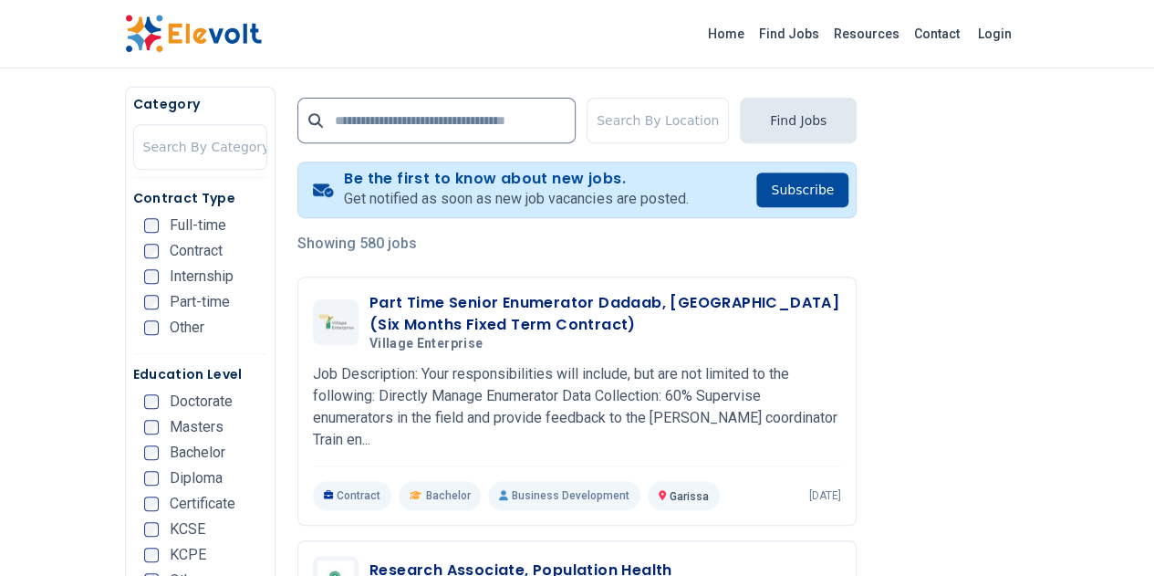
scroll to position [501, 0]
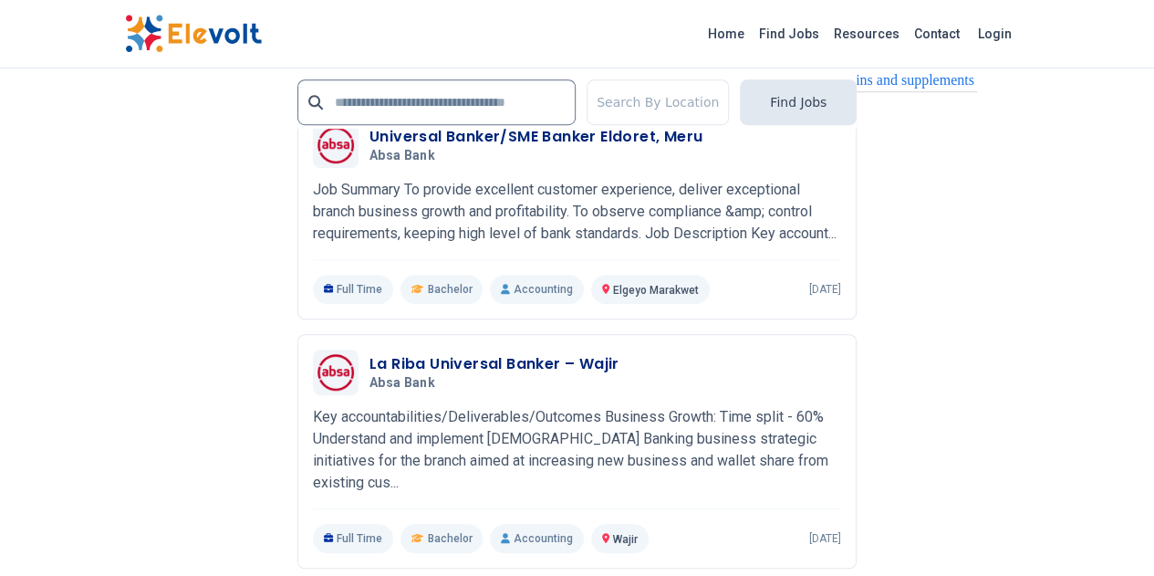
scroll to position [4194, 0]
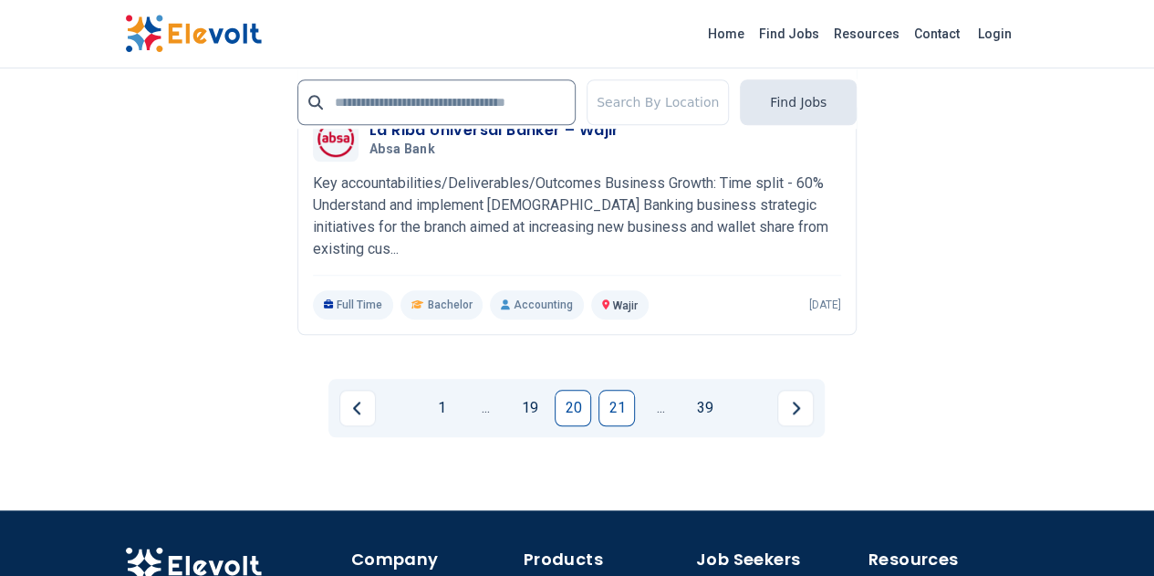
click at [618, 390] on link "21" at bounding box center [617, 408] width 36 height 36
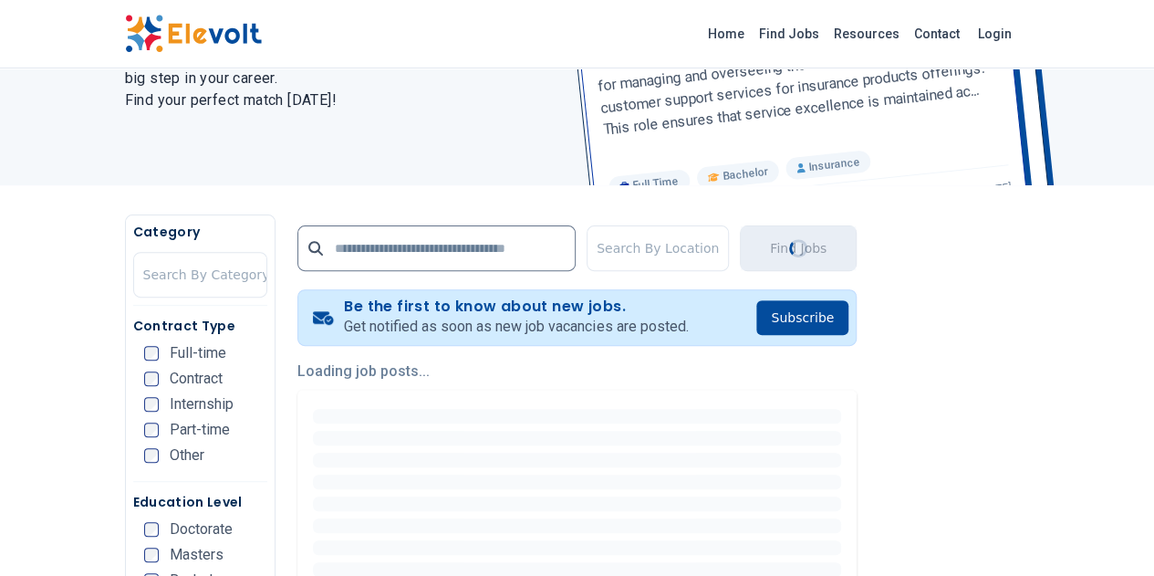
scroll to position [0, 0]
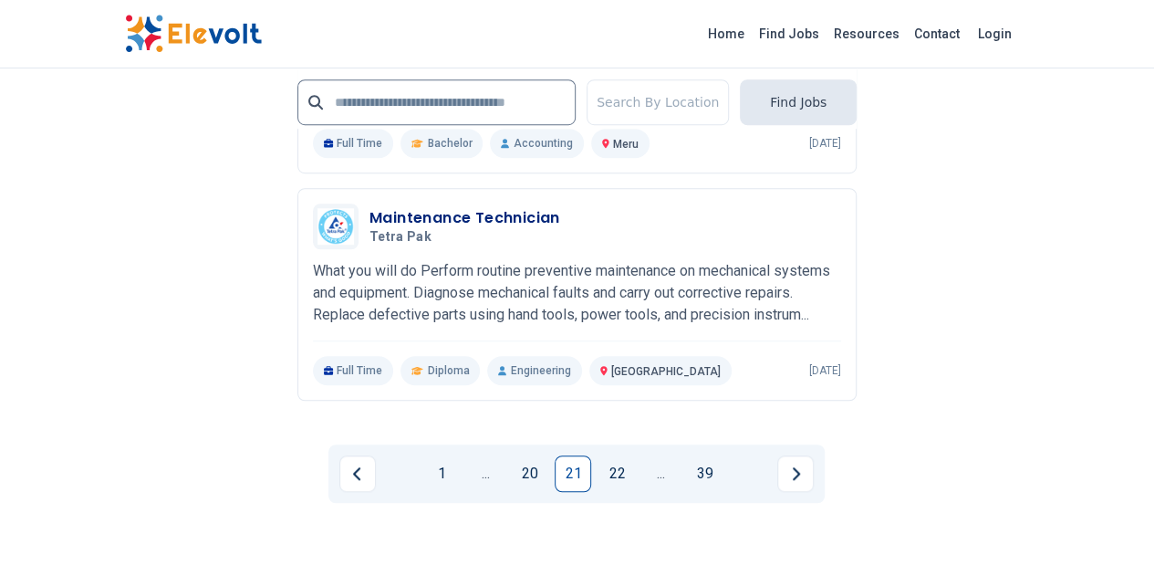
scroll to position [4017, 0]
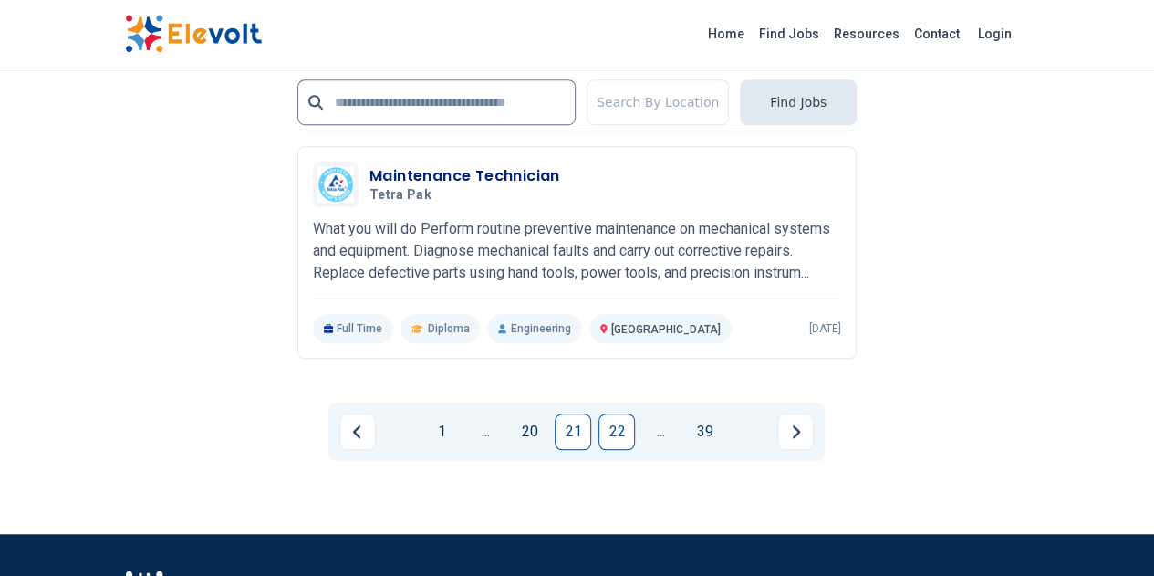
click at [612, 413] on link "22" at bounding box center [617, 431] width 36 height 36
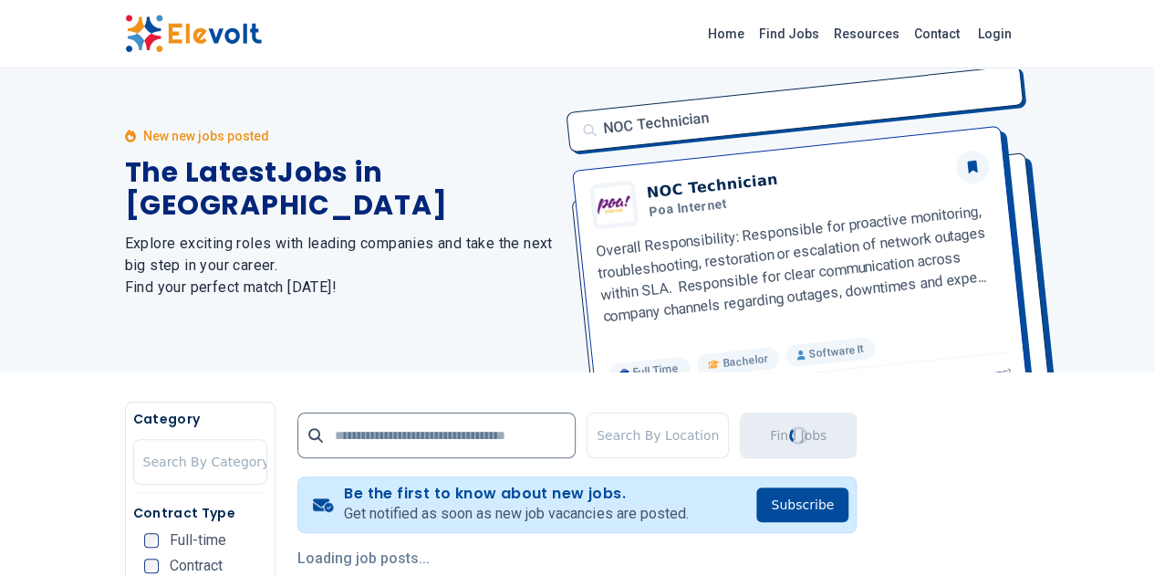
scroll to position [0, 0]
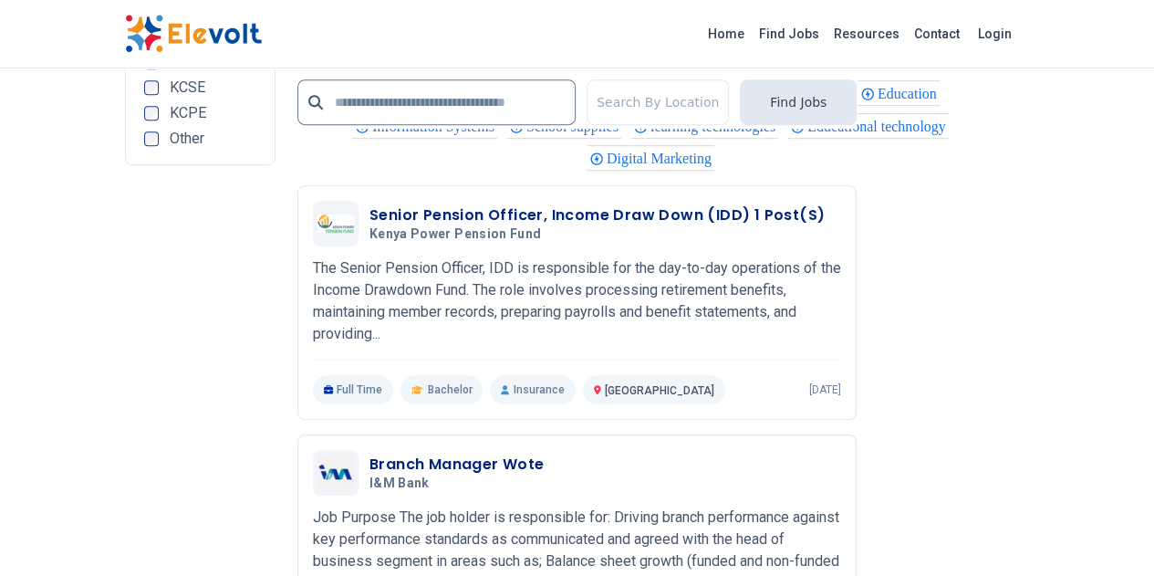
scroll to position [3922, 0]
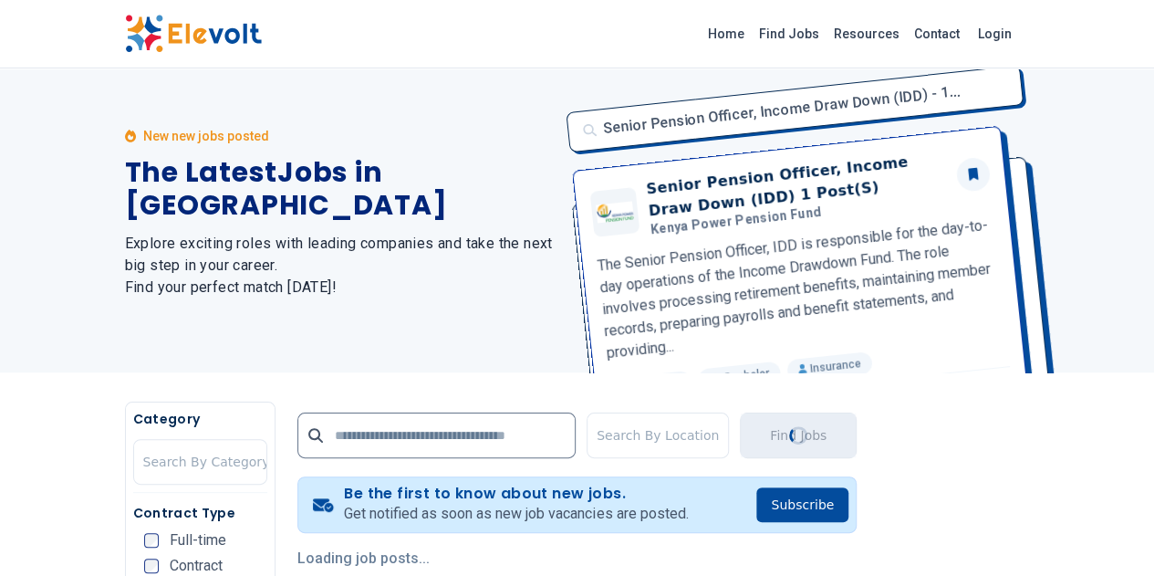
scroll to position [0, 0]
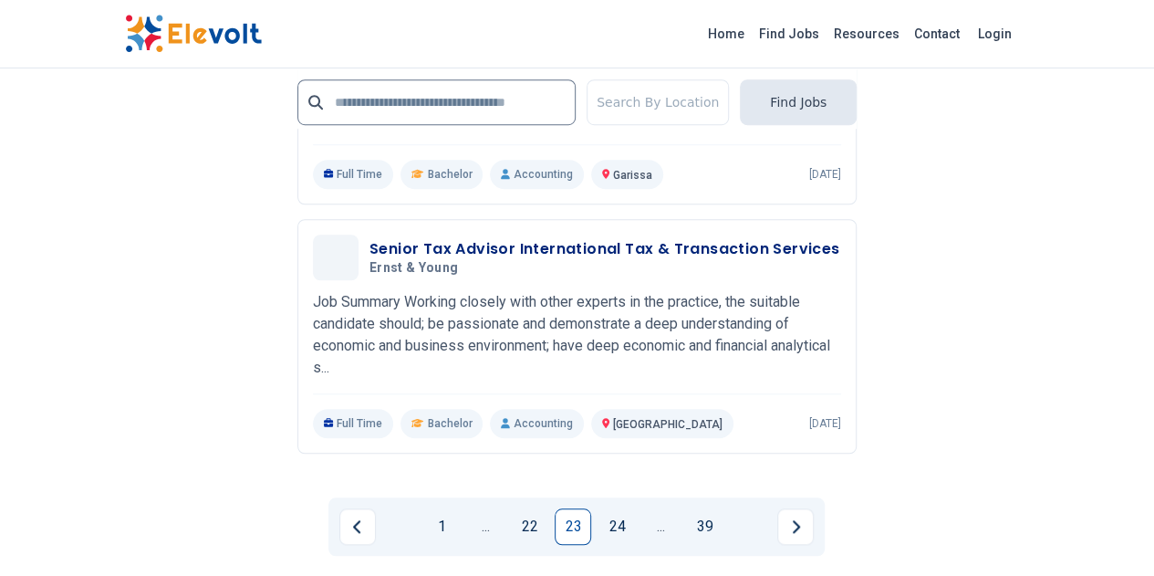
scroll to position [4077, 0]
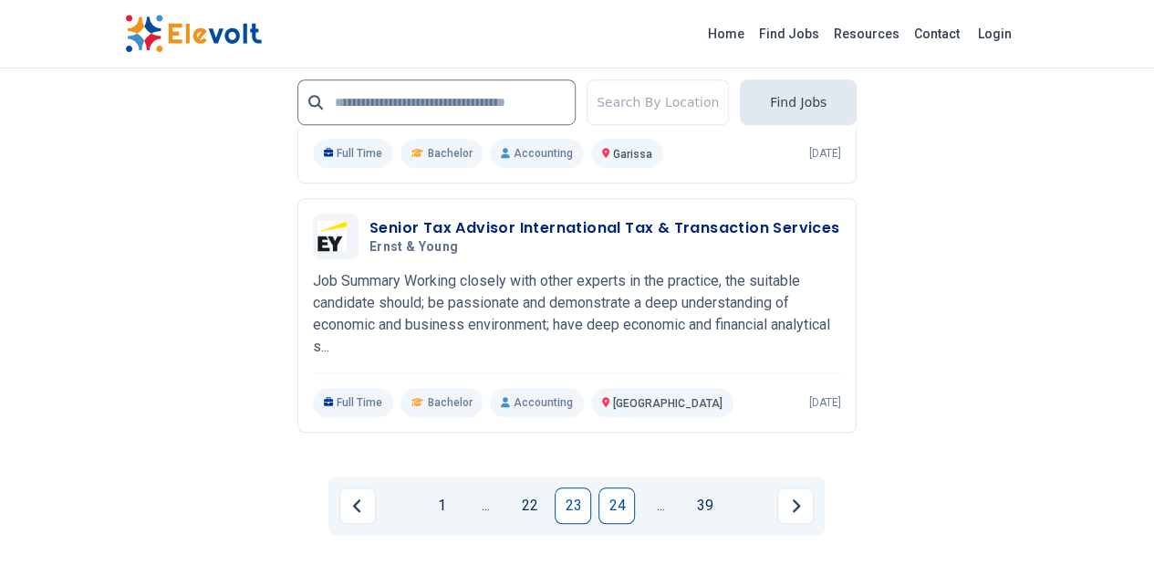
click at [631, 487] on link "24" at bounding box center [617, 505] width 36 height 36
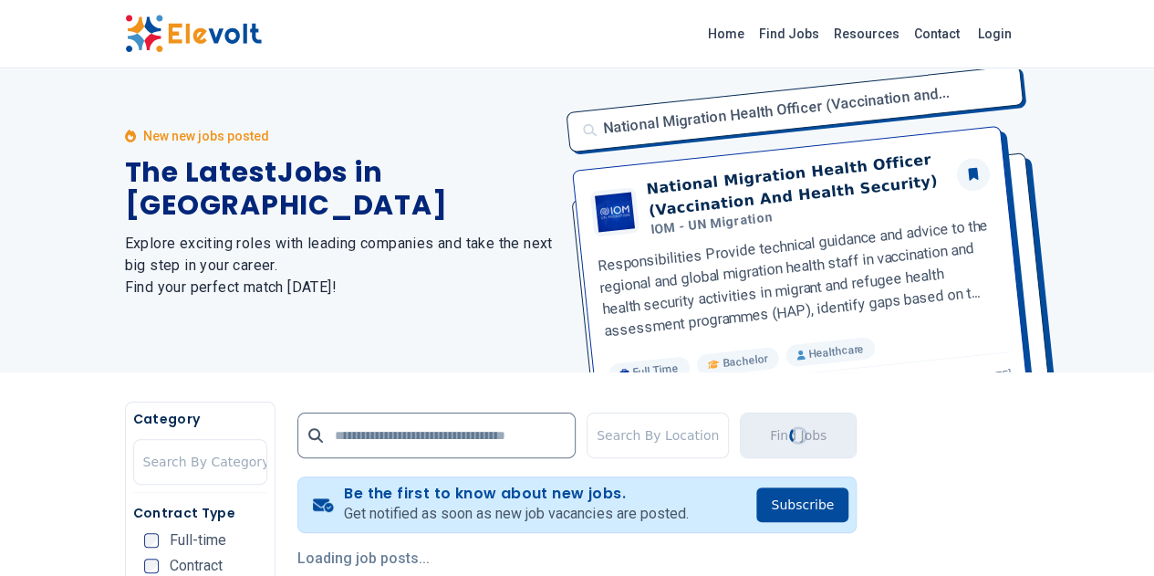
scroll to position [0, 0]
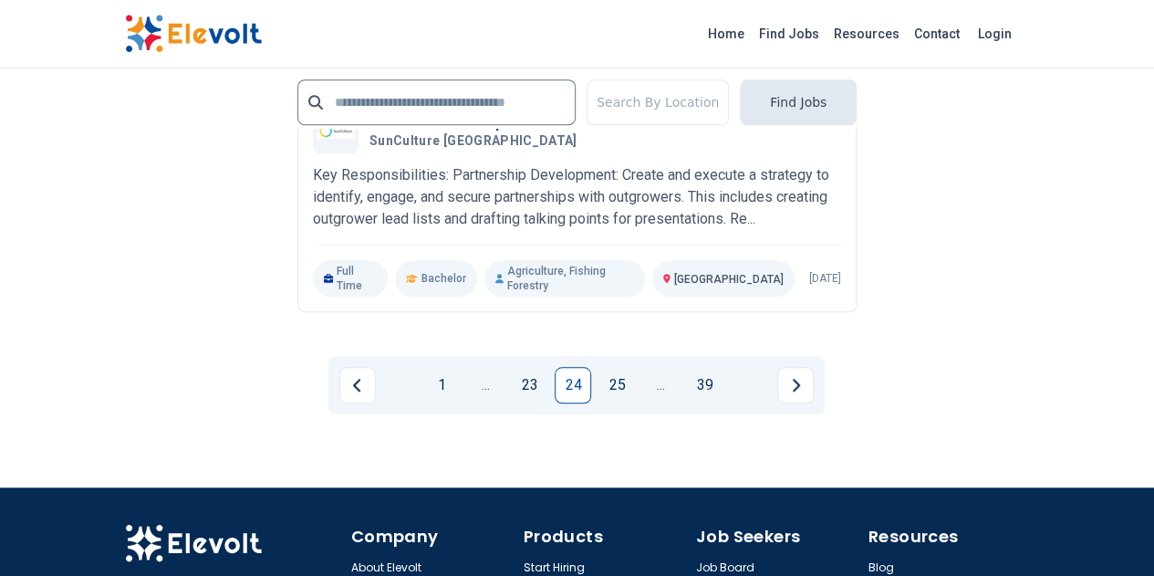
scroll to position [4114, 0]
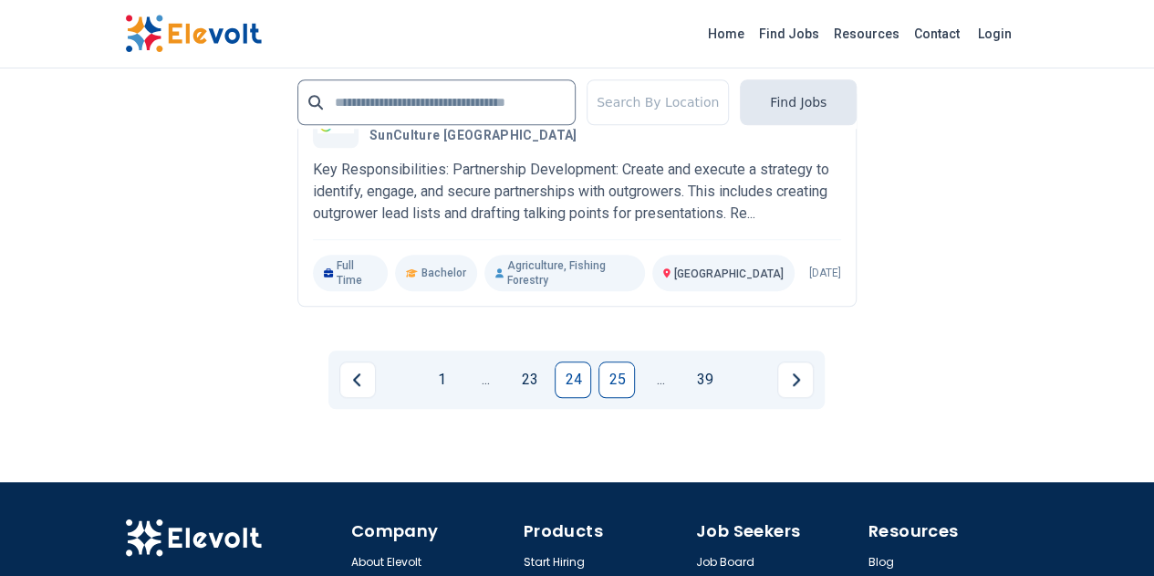
click at [621, 361] on link "25" at bounding box center [617, 379] width 36 height 36
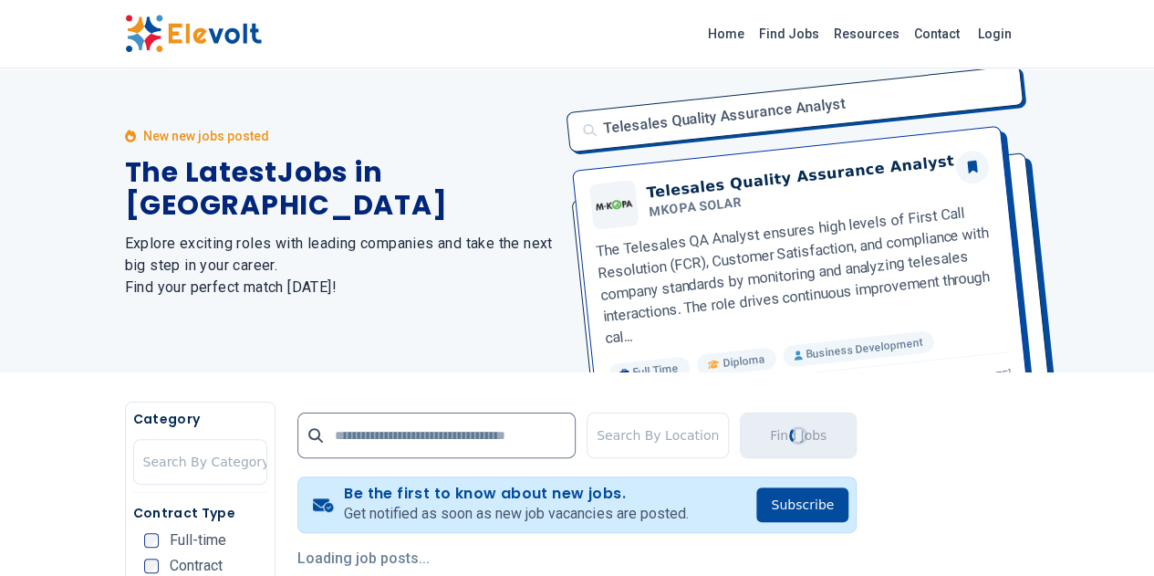
scroll to position [0, 0]
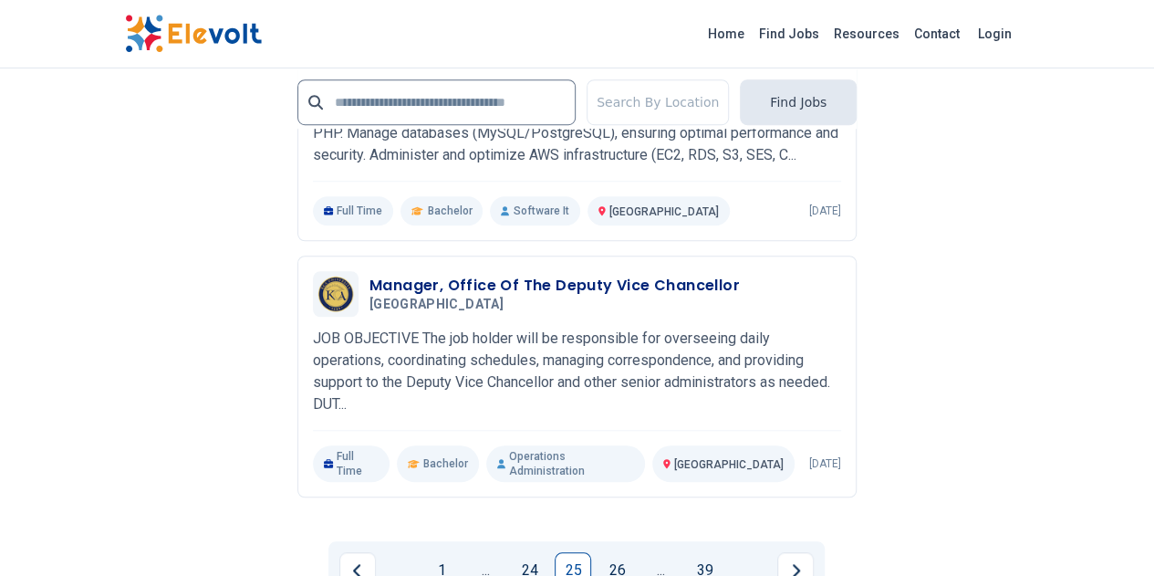
scroll to position [4107, 0]
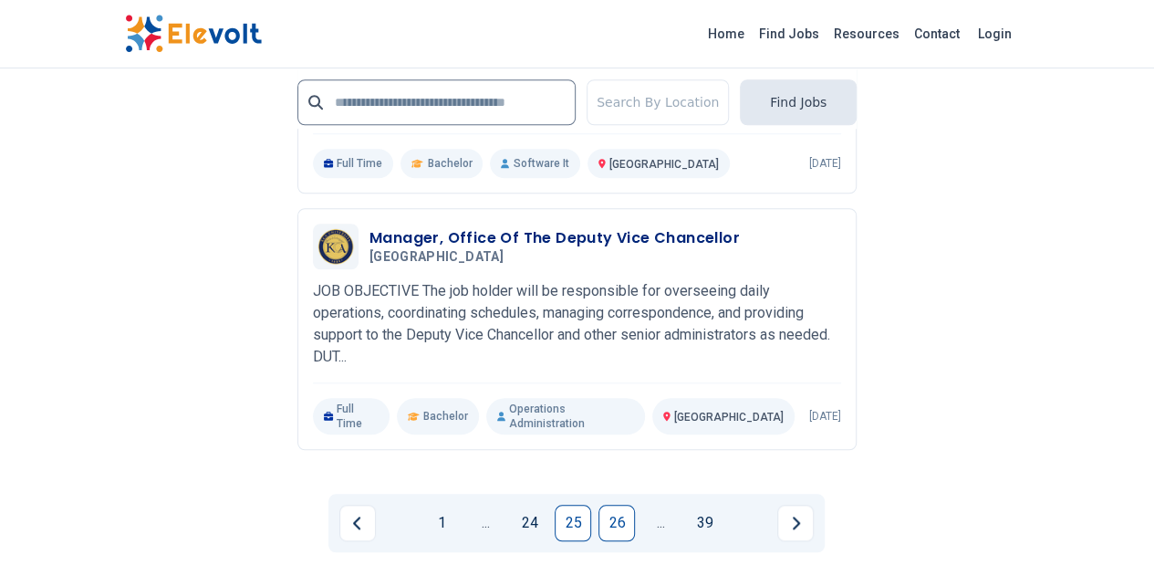
click at [620, 505] on link "26" at bounding box center [617, 523] width 36 height 36
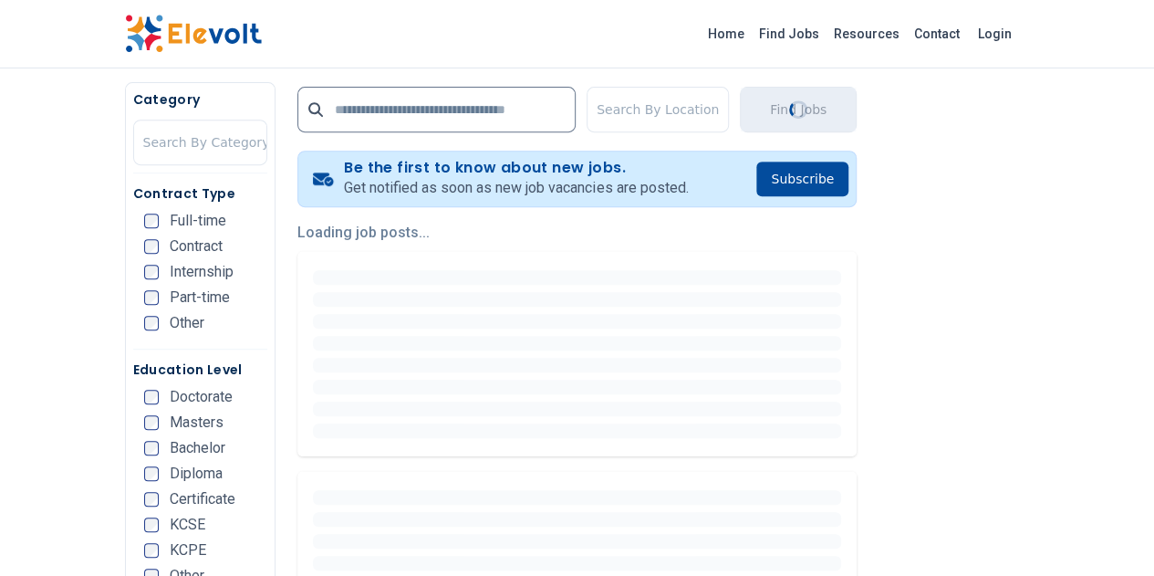
scroll to position [0, 0]
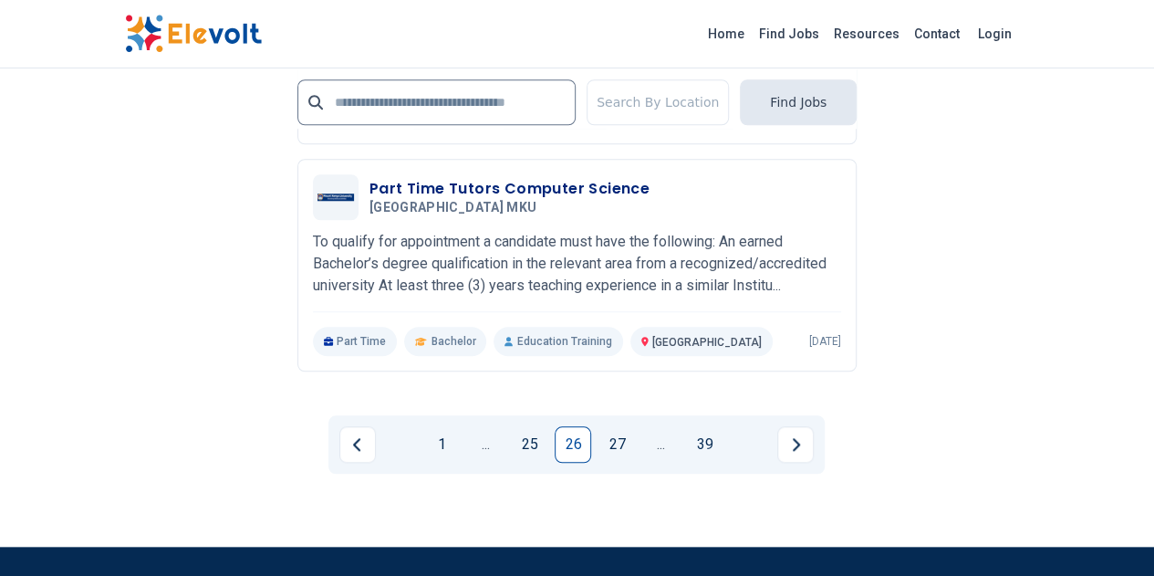
scroll to position [4170, 0]
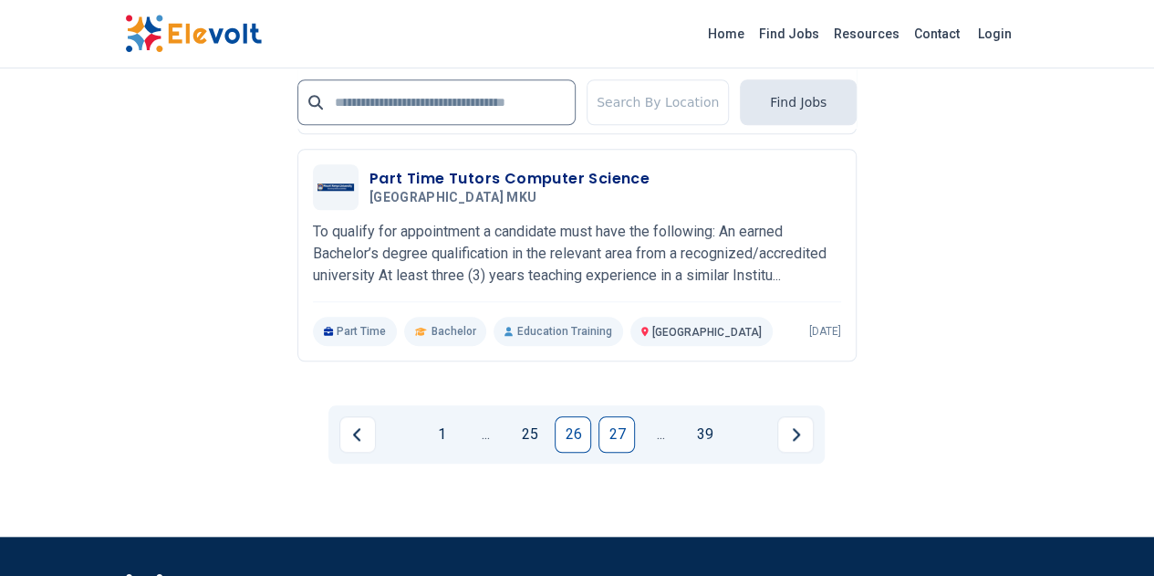
click at [613, 416] on link "27" at bounding box center [617, 434] width 36 height 36
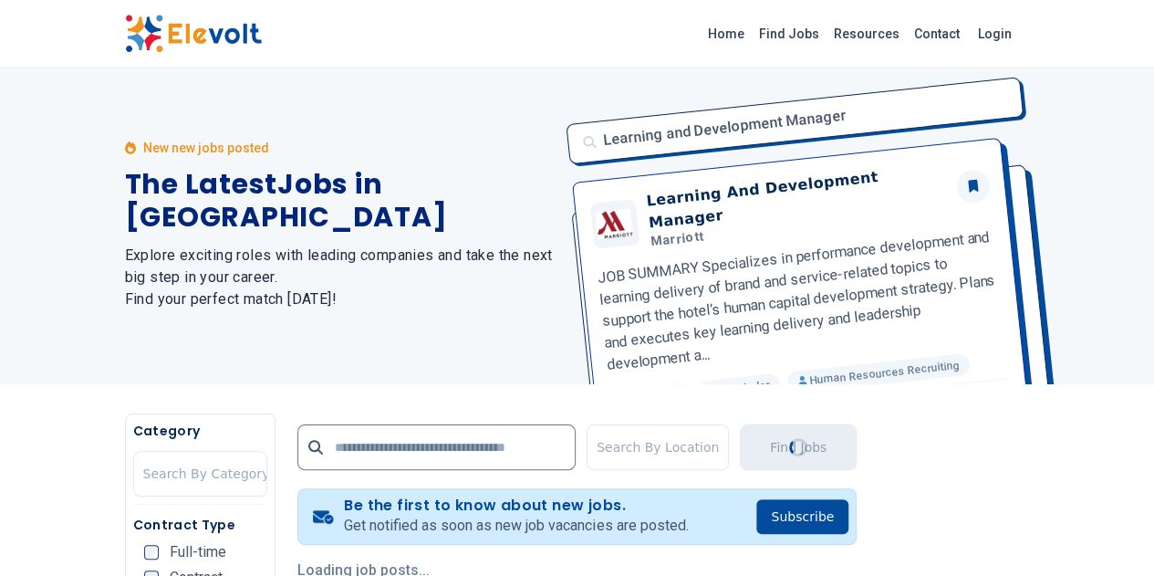
scroll to position [0, 0]
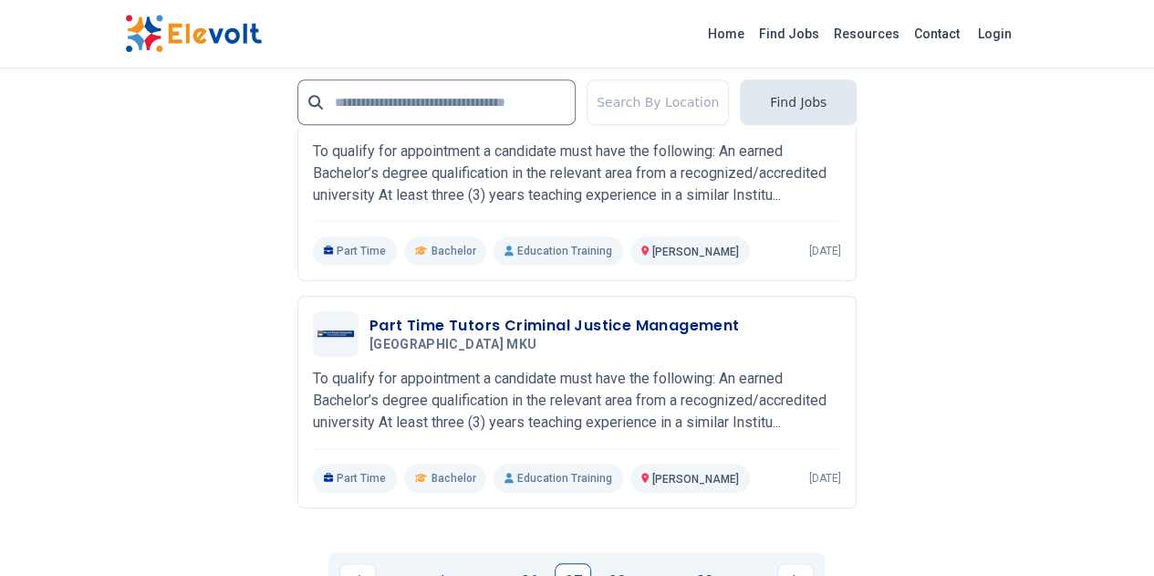
scroll to position [3891, 0]
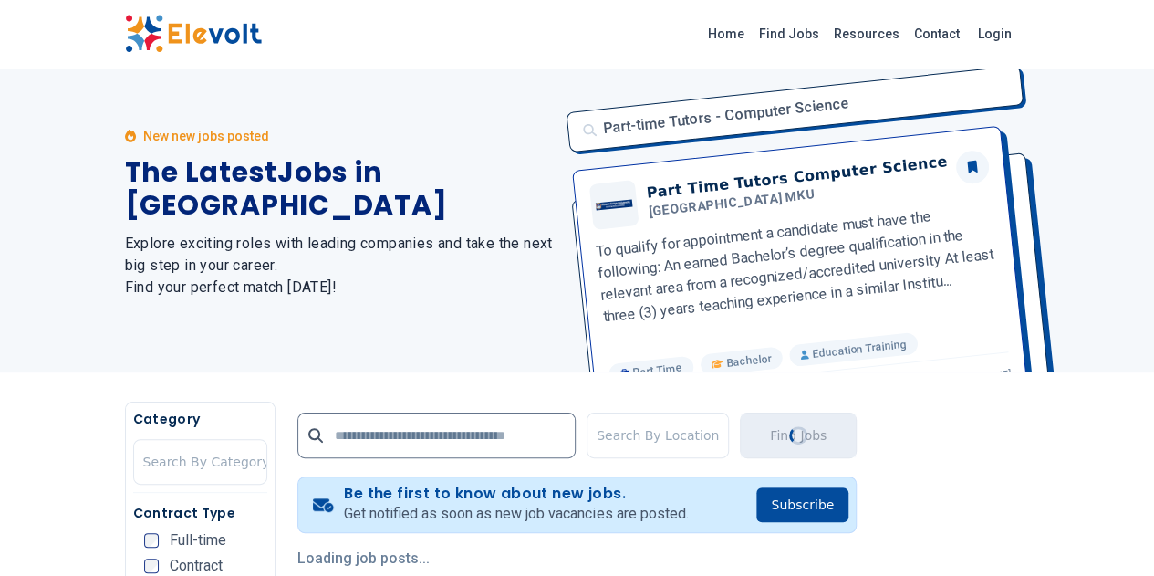
scroll to position [0, 0]
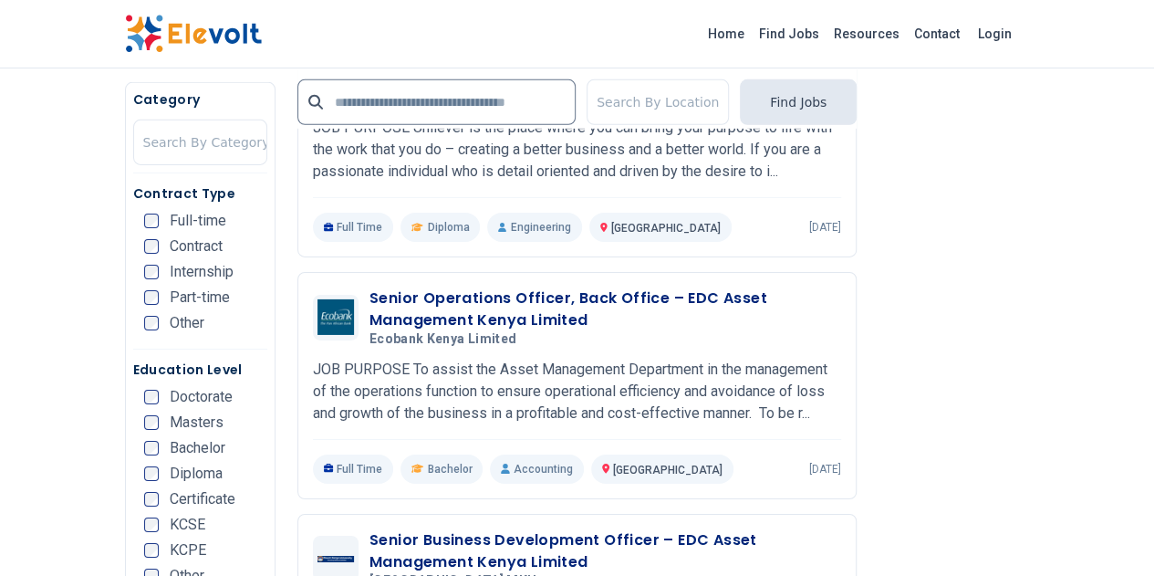
scroll to position [2730, 0]
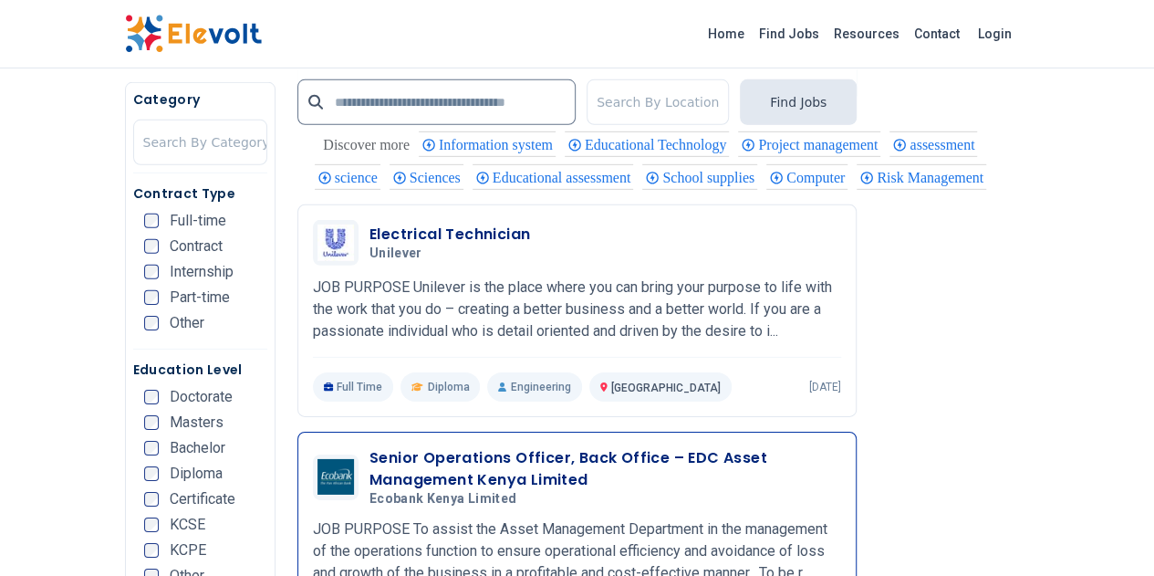
click at [456, 491] on h5 "Ecobank Kenya Limited" at bounding box center [602, 499] width 464 height 16
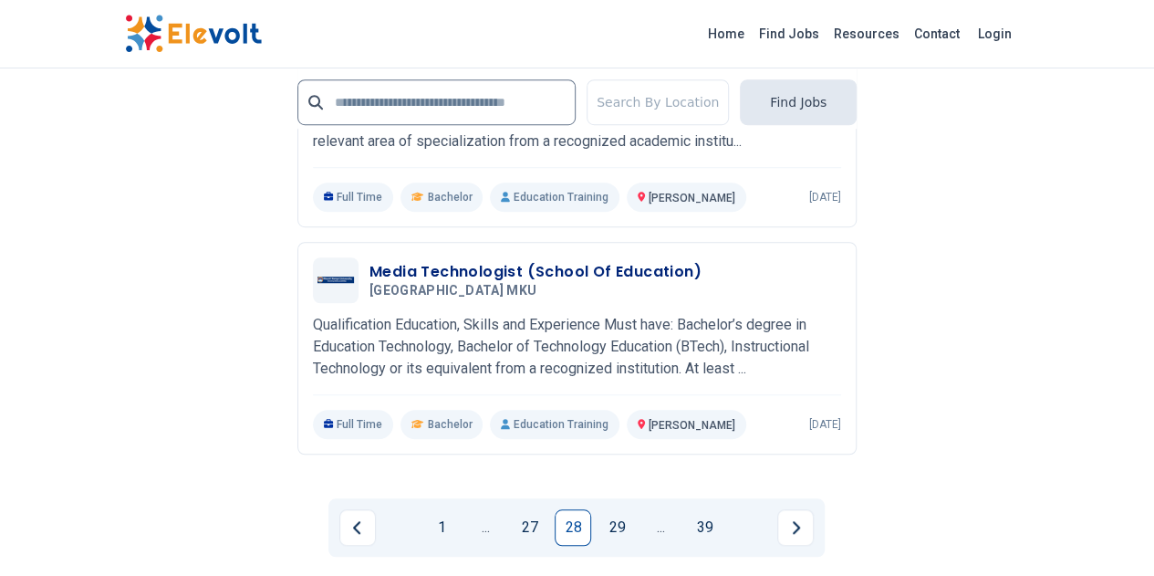
scroll to position [3975, 0]
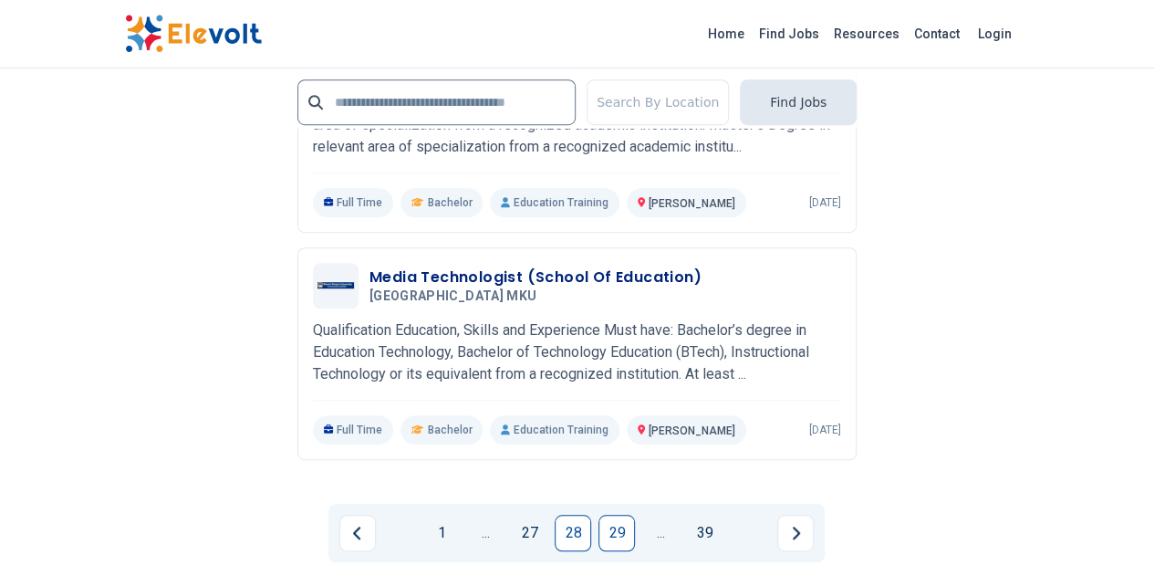
click at [611, 515] on link "29" at bounding box center [617, 533] width 36 height 36
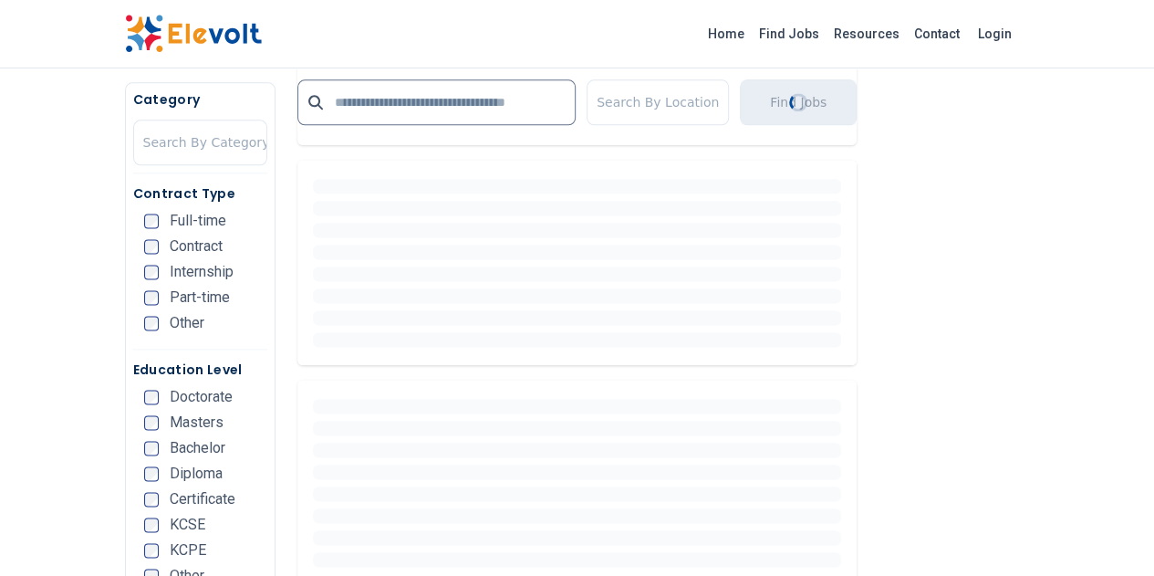
scroll to position [0, 0]
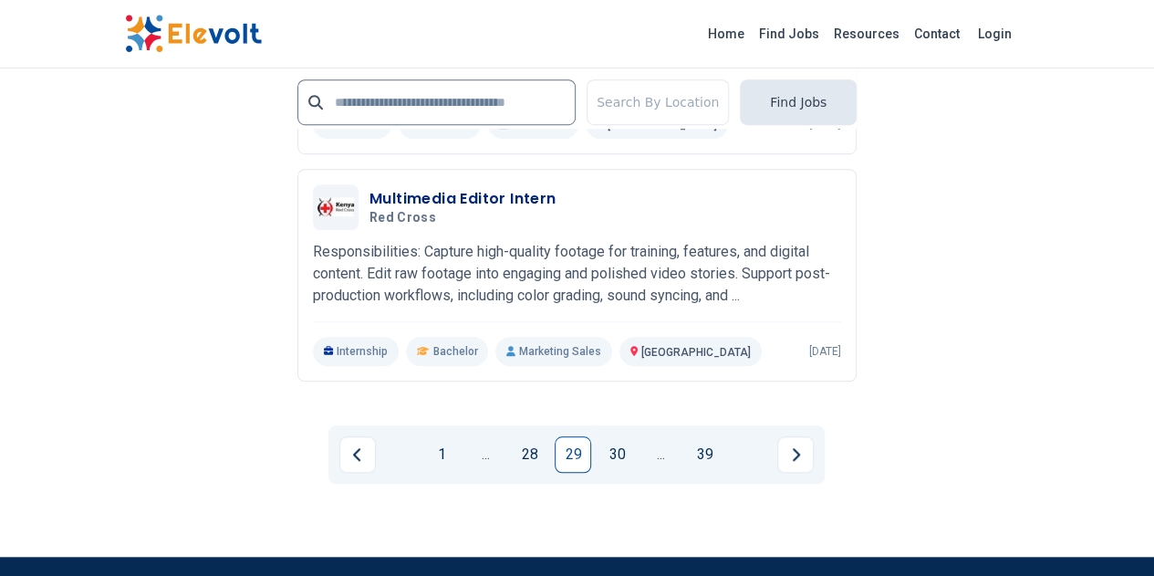
scroll to position [4024, 0]
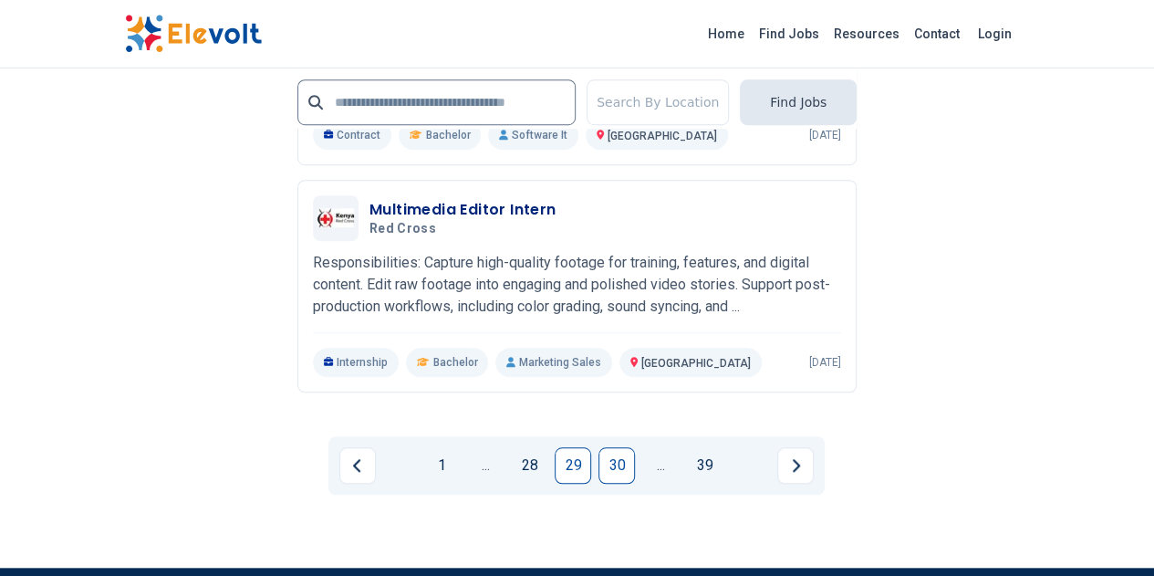
click at [620, 447] on link "30" at bounding box center [617, 465] width 36 height 36
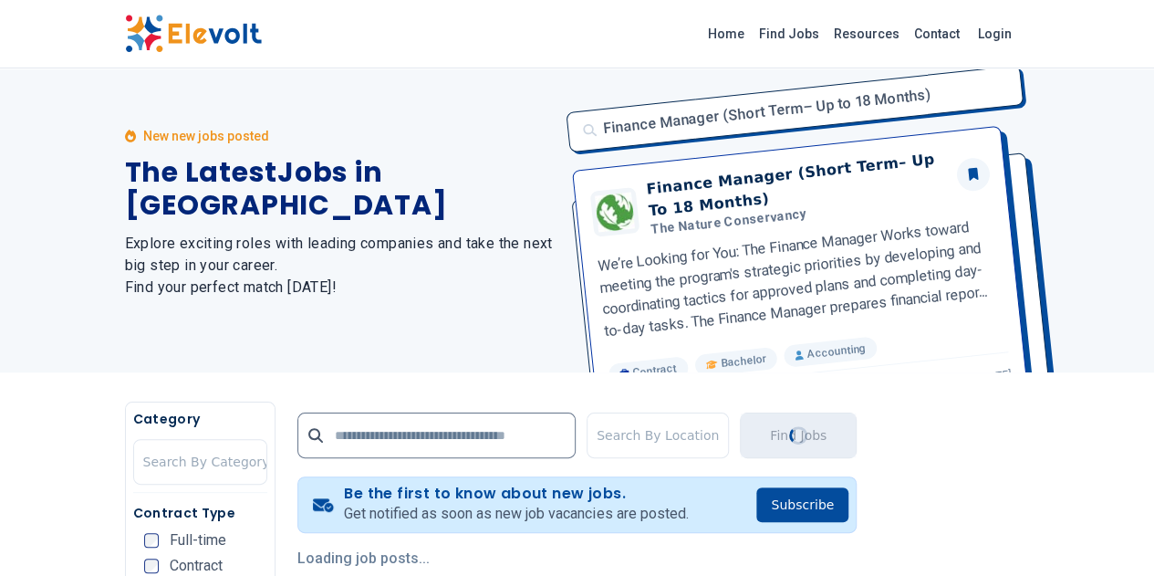
scroll to position [0, 0]
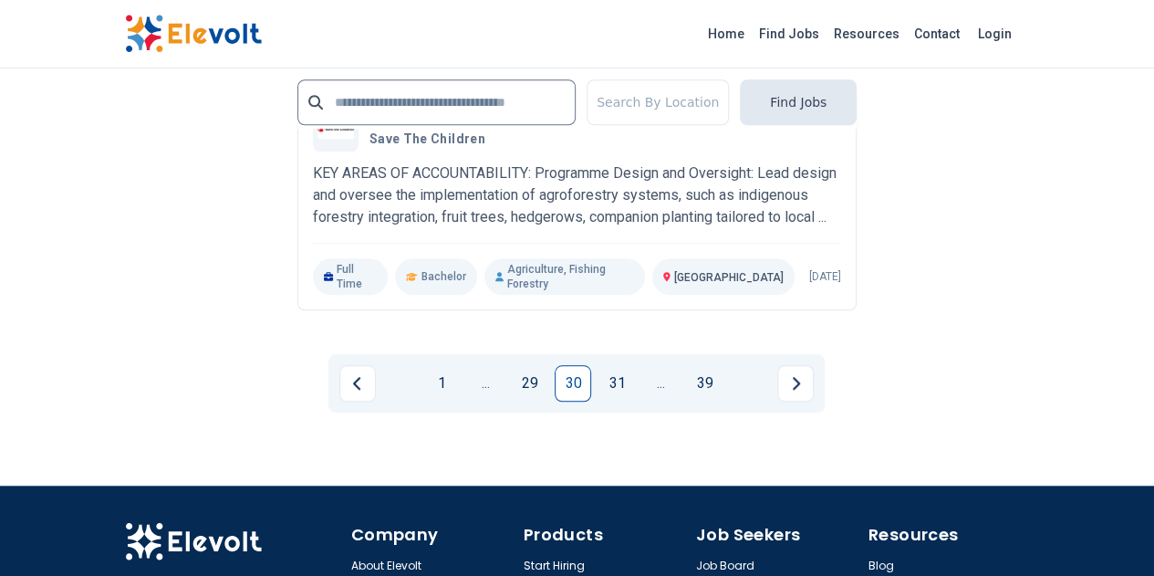
scroll to position [4165, 0]
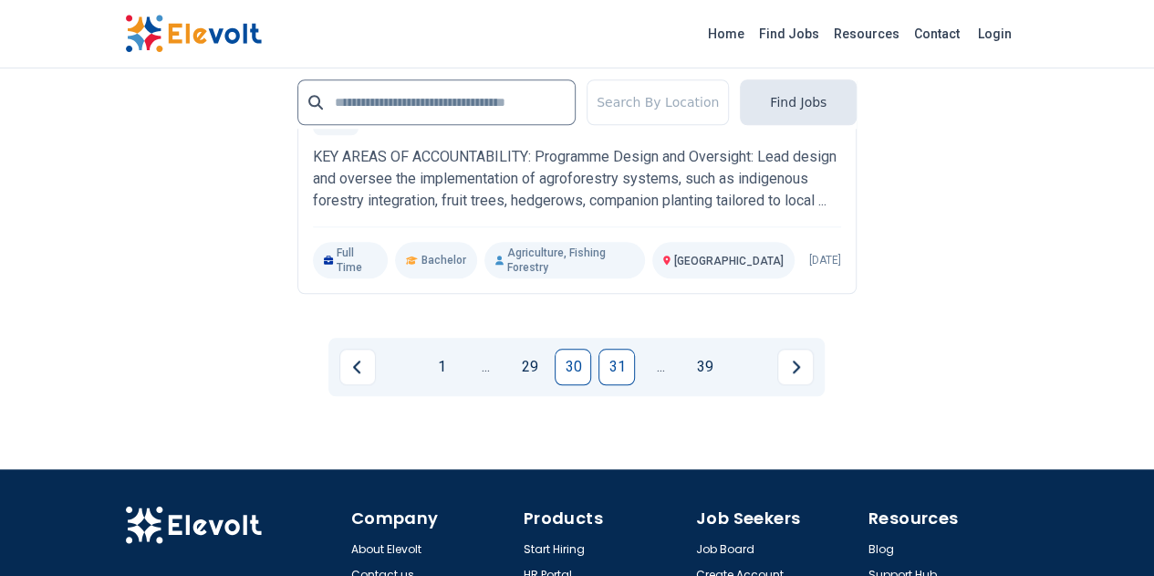
click at [620, 349] on link "31" at bounding box center [617, 367] width 36 height 36
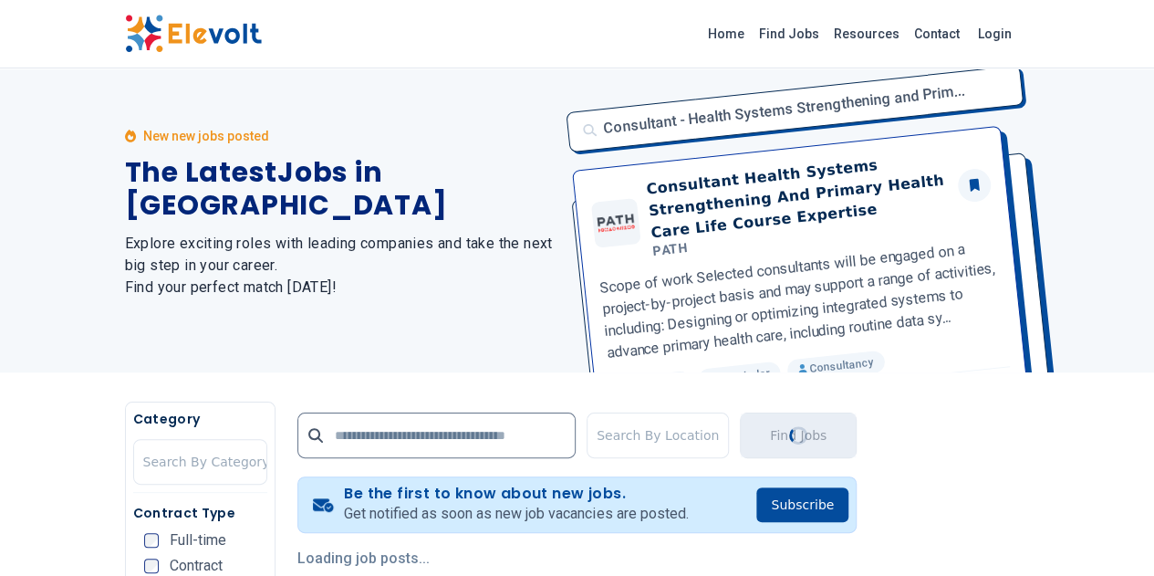
scroll to position [0, 0]
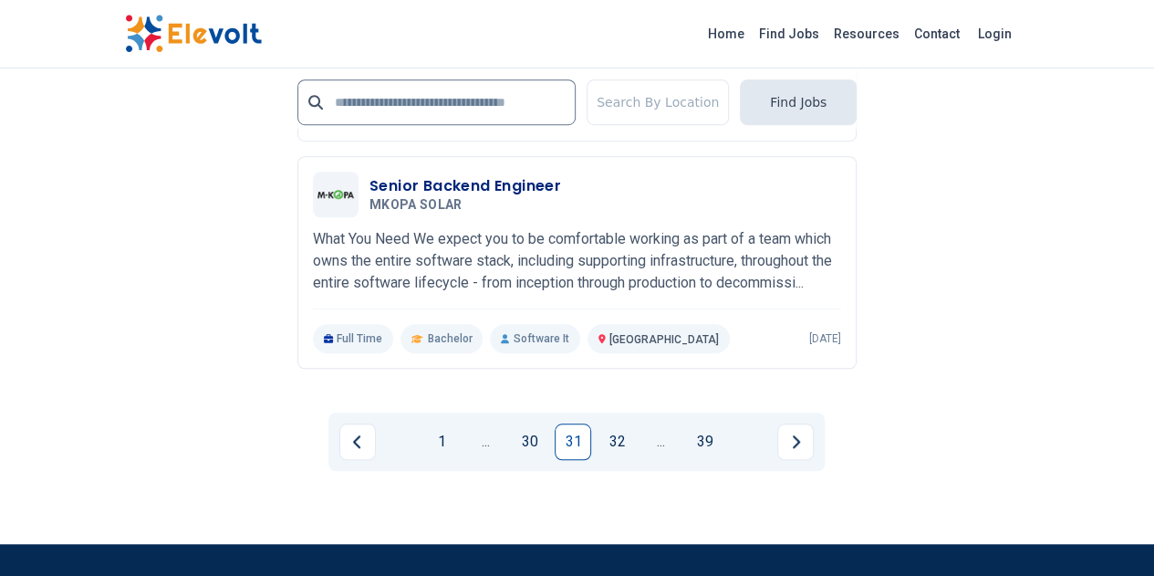
scroll to position [3988, 0]
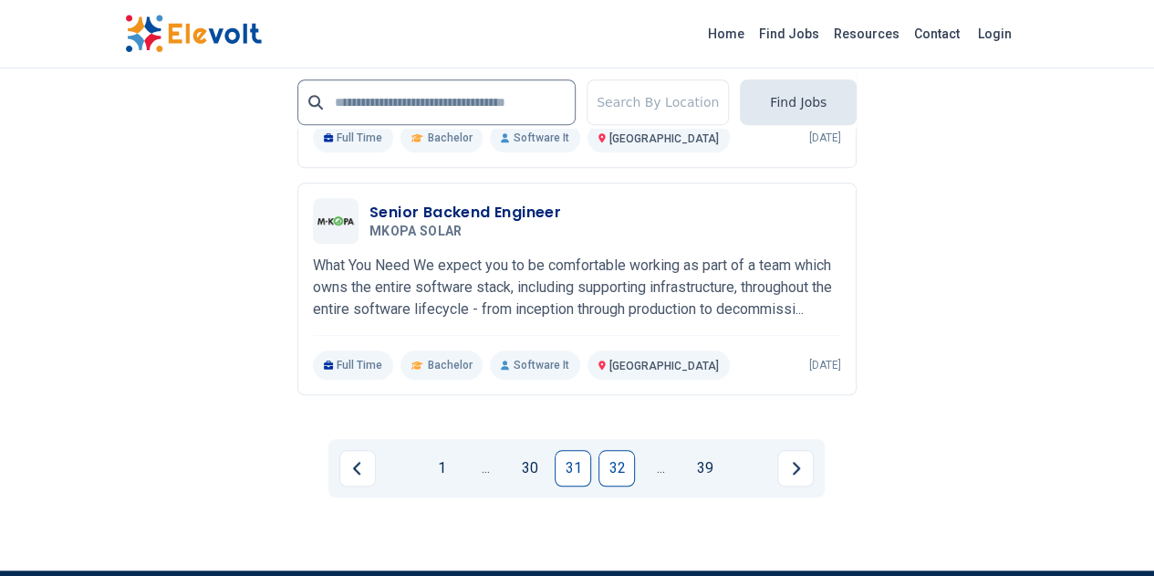
click at [619, 450] on link "32" at bounding box center [617, 468] width 36 height 36
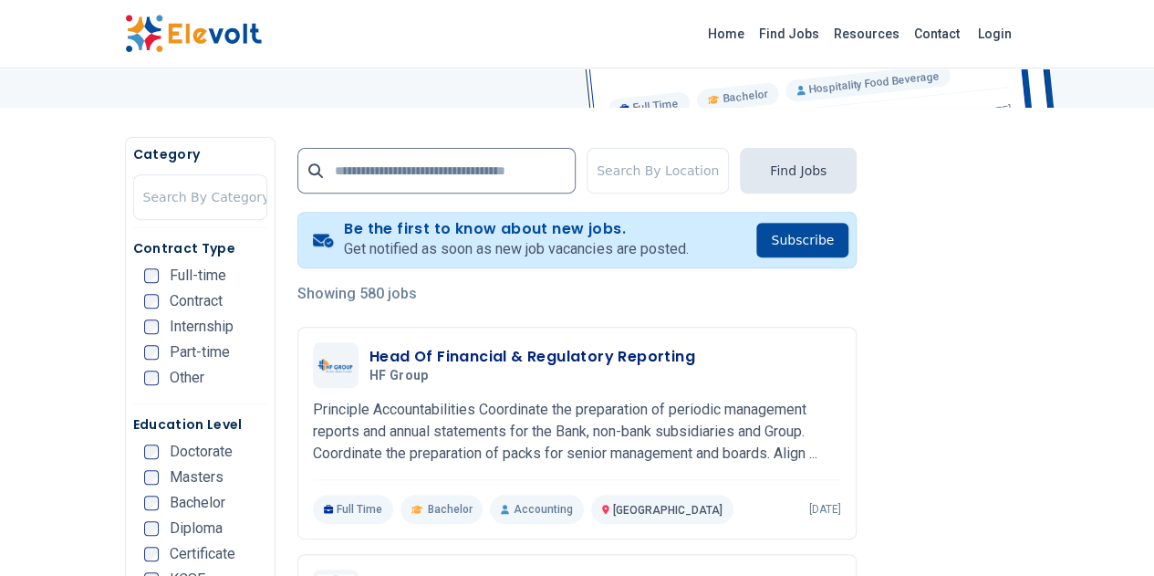
scroll to position [369, 0]
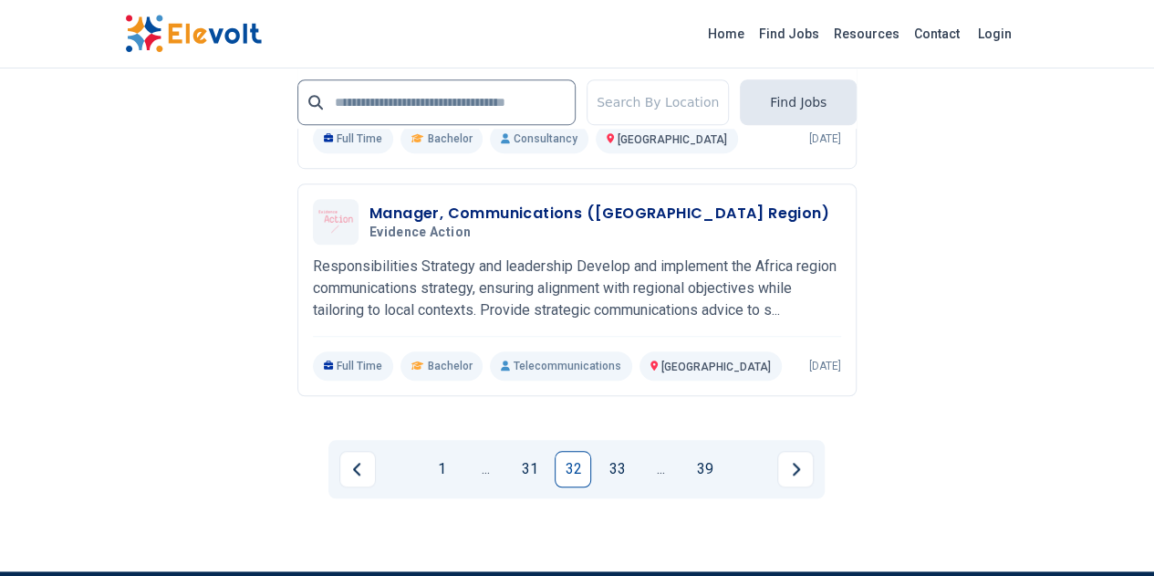
scroll to position [4050, 0]
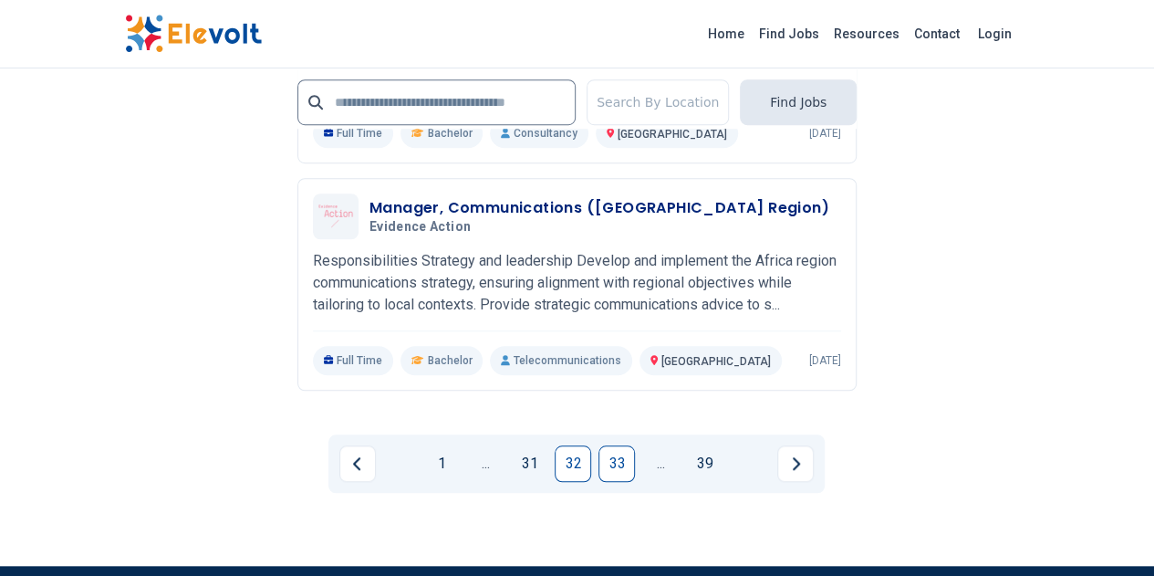
click at [604, 445] on link "33" at bounding box center [617, 463] width 36 height 36
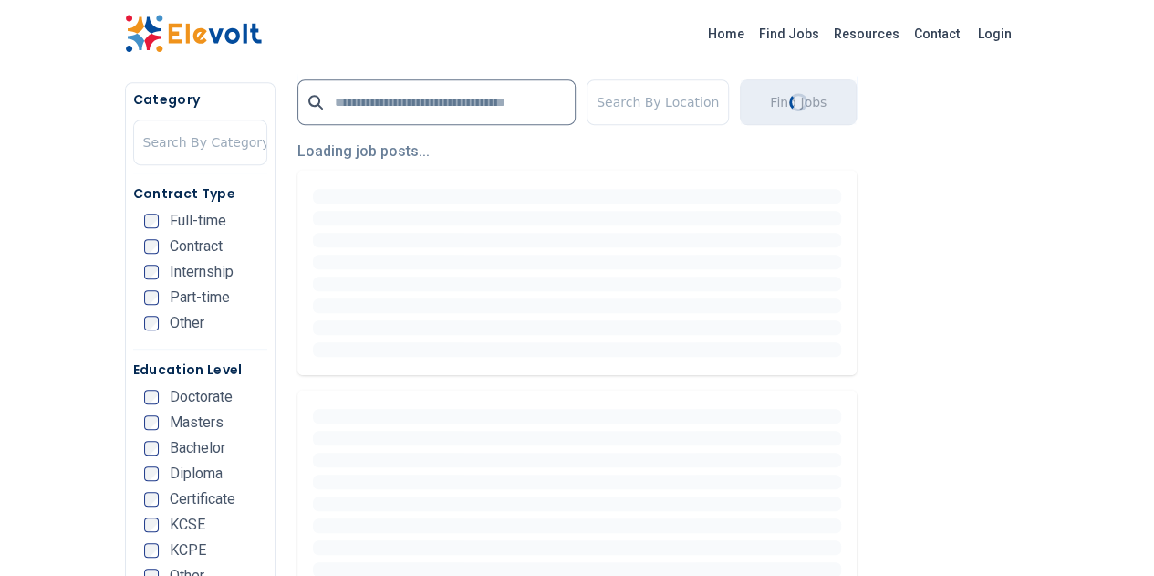
scroll to position [0, 0]
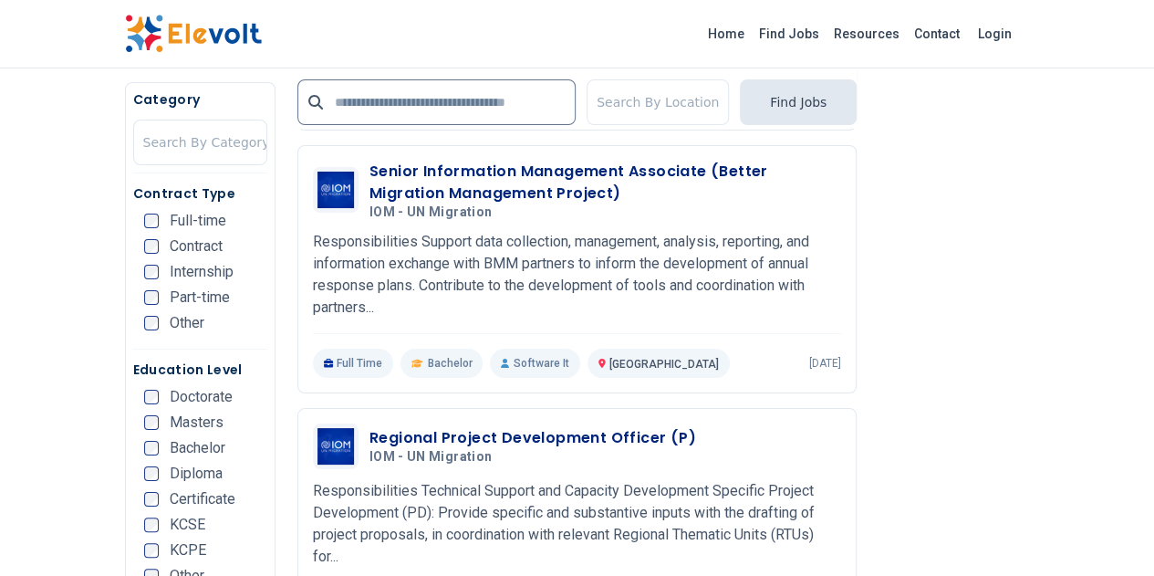
scroll to position [3393, 0]
